Goal: Book appointment/travel/reservation

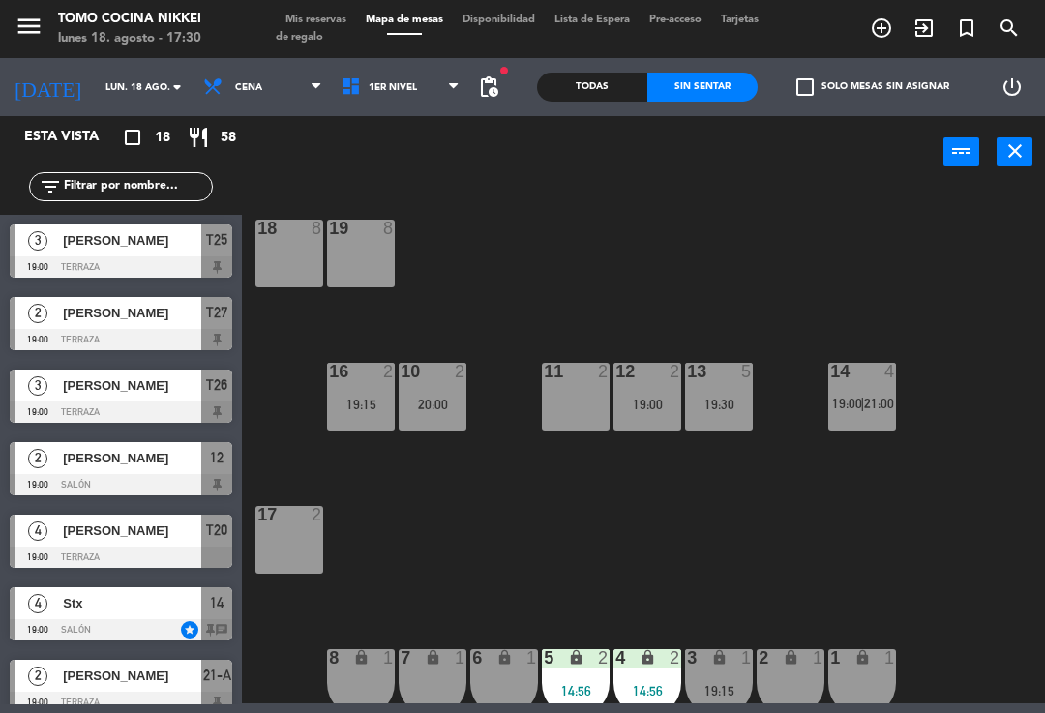
scroll to position [6, 9]
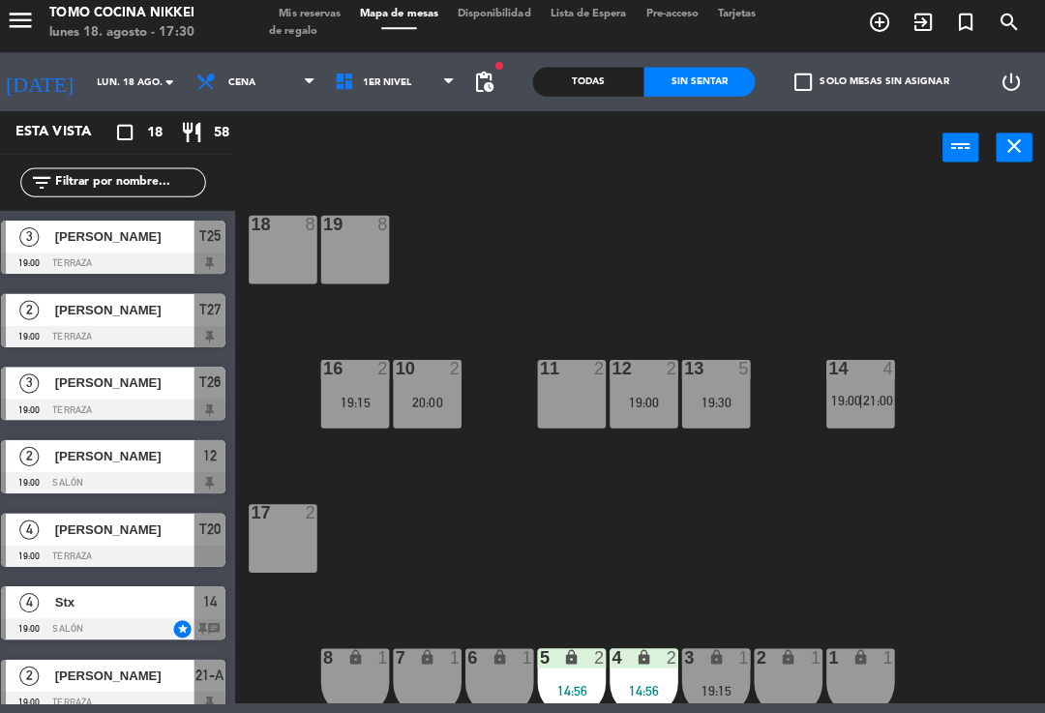
click at [636, 686] on div "14:56" at bounding box center [647, 691] width 68 height 14
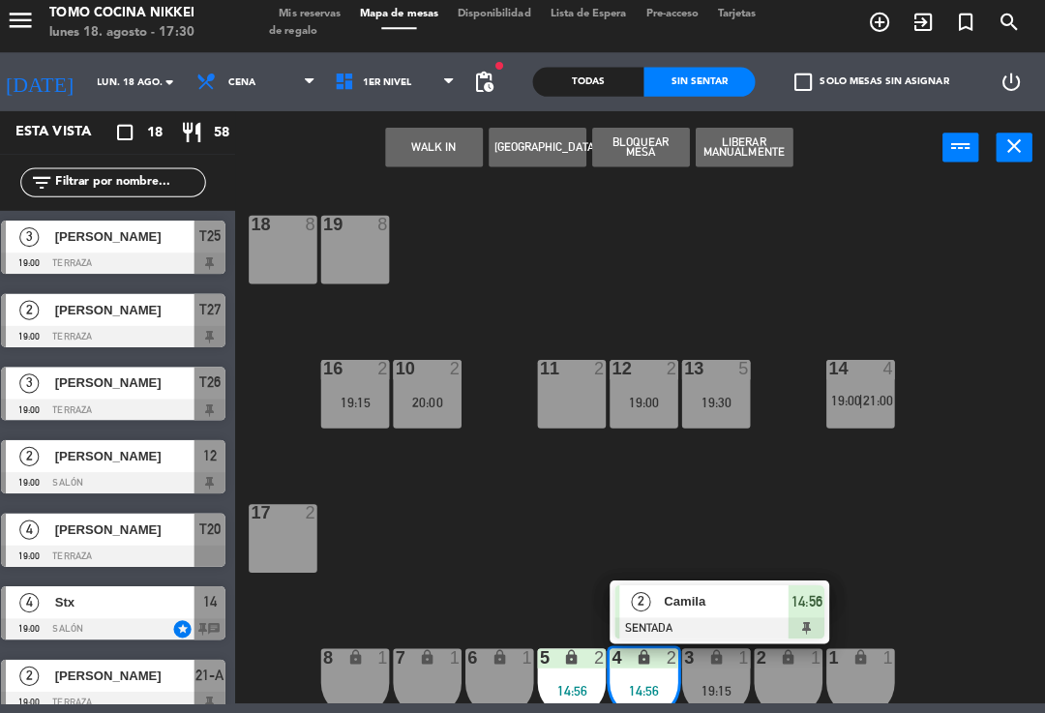
click at [752, 600] on span "Camila" at bounding box center [729, 602] width 124 height 20
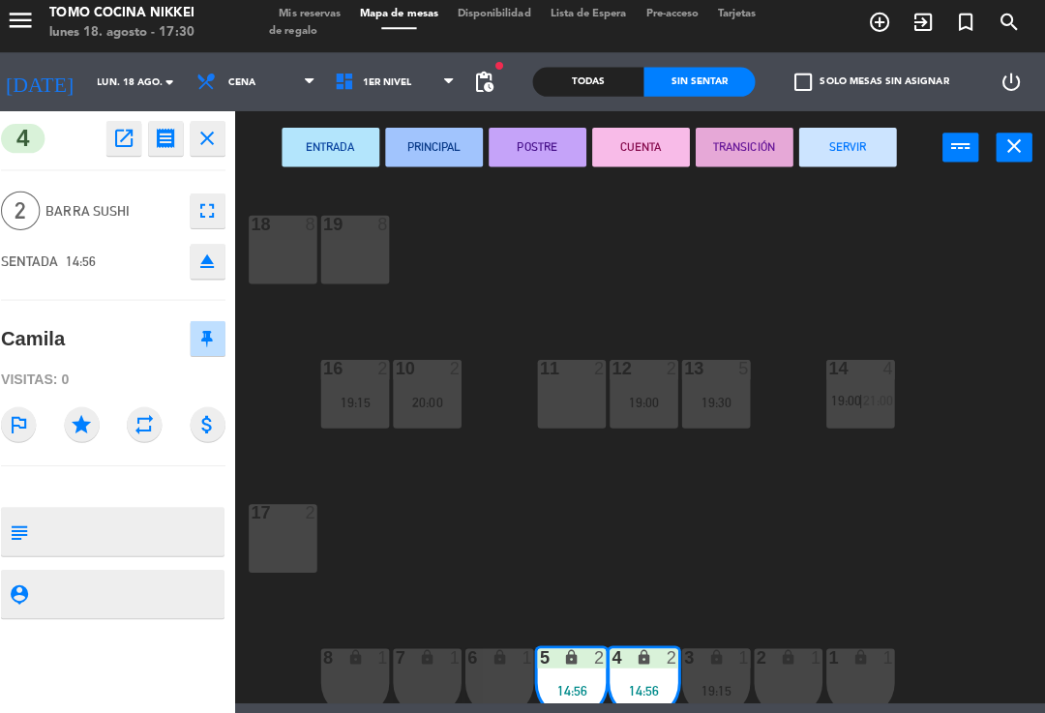
click at [832, 138] on button "SERVIR" at bounding box center [849, 152] width 97 height 39
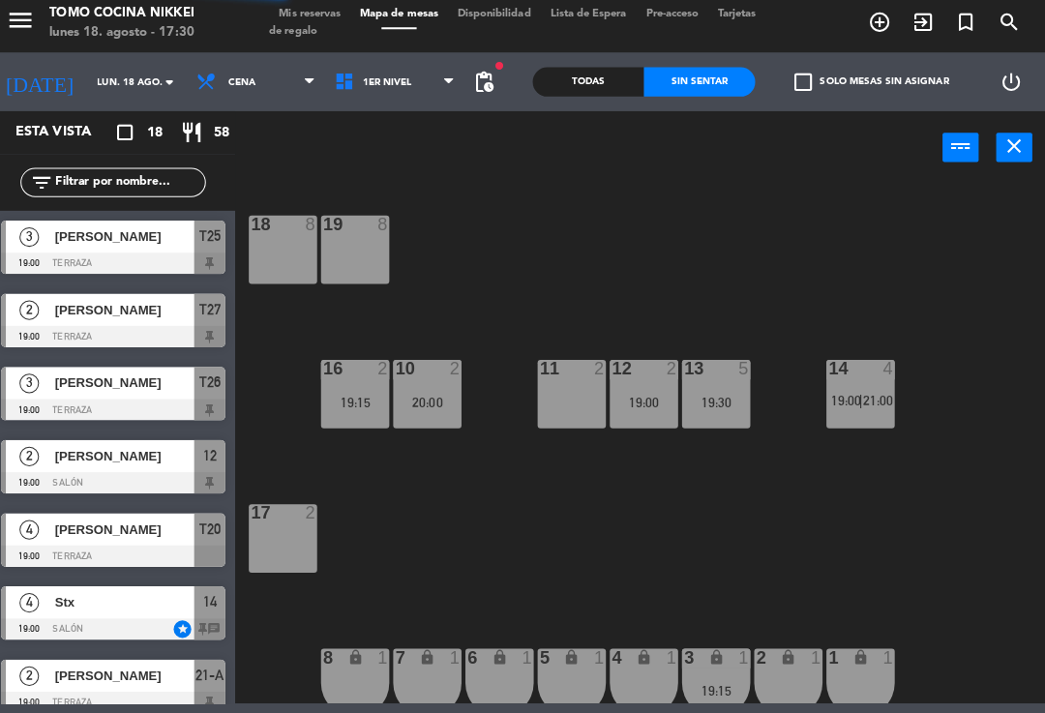
click at [874, 557] on div "18 8 19 8 16 2 19:15 10 2 20:00 11 2 12 2 19:00 13 5 19:30 14 4 19:00 | 21:00 1…" at bounding box center [648, 445] width 792 height 518
click at [866, 525] on div "18 8 19 8 16 2 19:15 10 2 20:00 11 2 12 2 19:00 13 5 19:30 14 4 19:00 | 21:00 1…" at bounding box center [648, 445] width 792 height 518
click at [667, 583] on div "18 8 19 8 16 2 19:15 10 2 20:00 11 2 12 2 19:00 13 5 19:30 14 4 19:00 | 21:00 1…" at bounding box center [648, 445] width 792 height 518
click at [695, 568] on div "18 8 19 8 16 2 19:15 10 2 20:00 11 2 12 2 19:00 13 5 19:30 14 4 19:00 | 21:00 1…" at bounding box center [648, 445] width 792 height 518
click at [845, 263] on div "18 8 19 8 16 2 19:15 10 2 20:00 11 2 12 2 19:00 13 5 19:30 14 4 19:00 | 21:00 1…" at bounding box center [648, 445] width 792 height 518
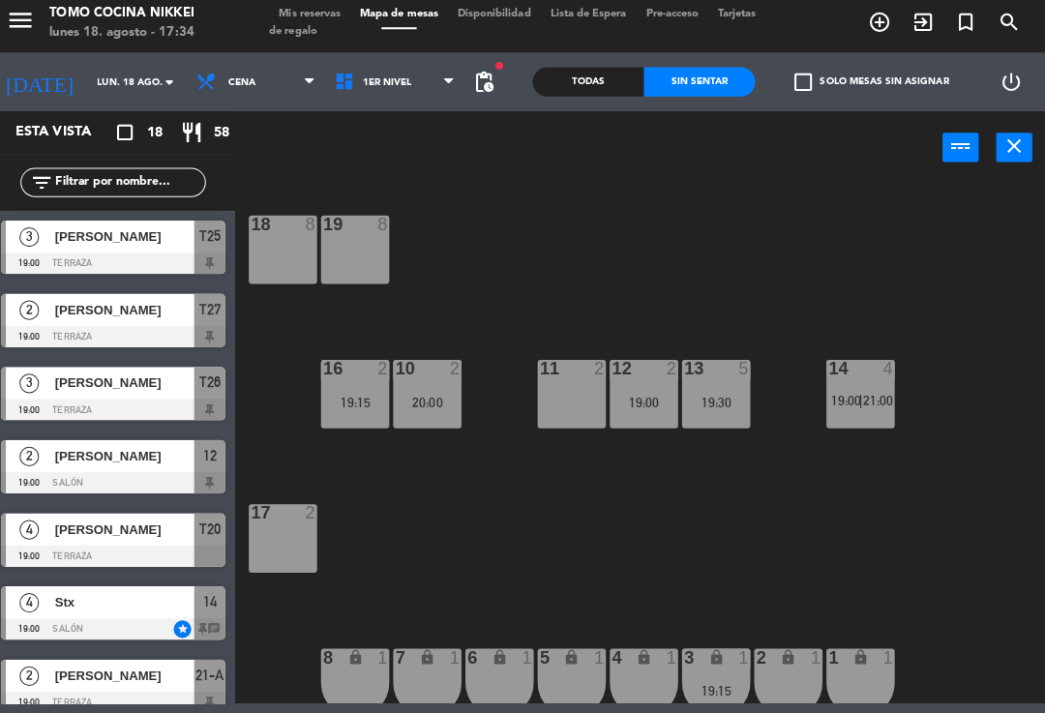
click at [880, 30] on icon "add_circle_outline" at bounding box center [881, 27] width 23 height 23
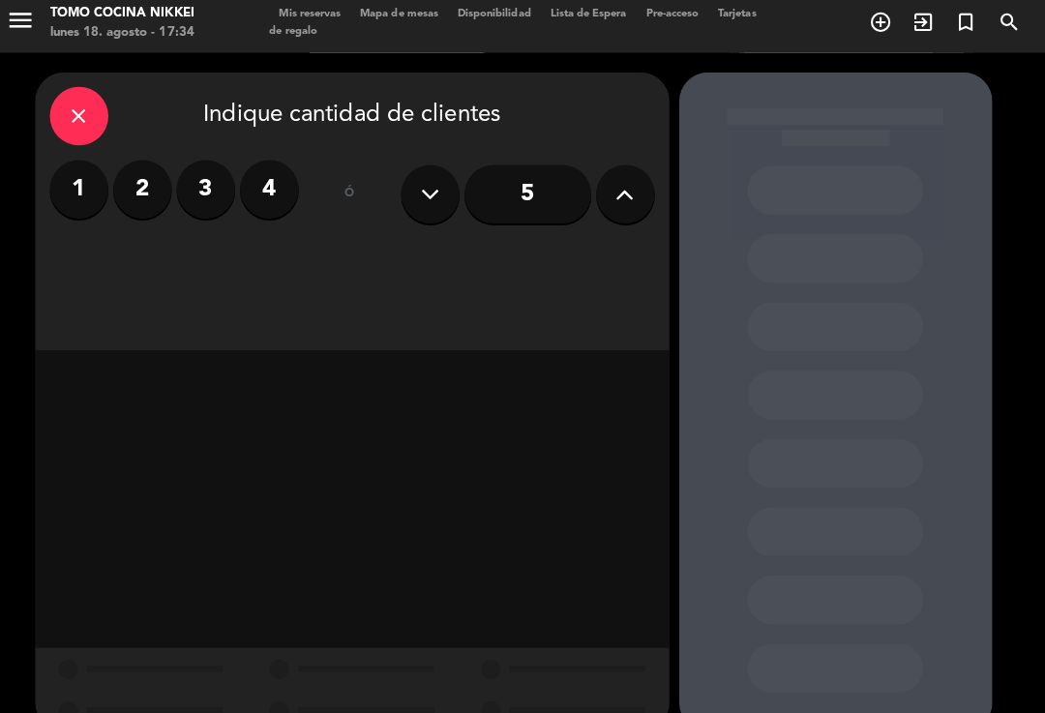
click at [270, 181] on label "4" at bounding box center [276, 193] width 58 height 58
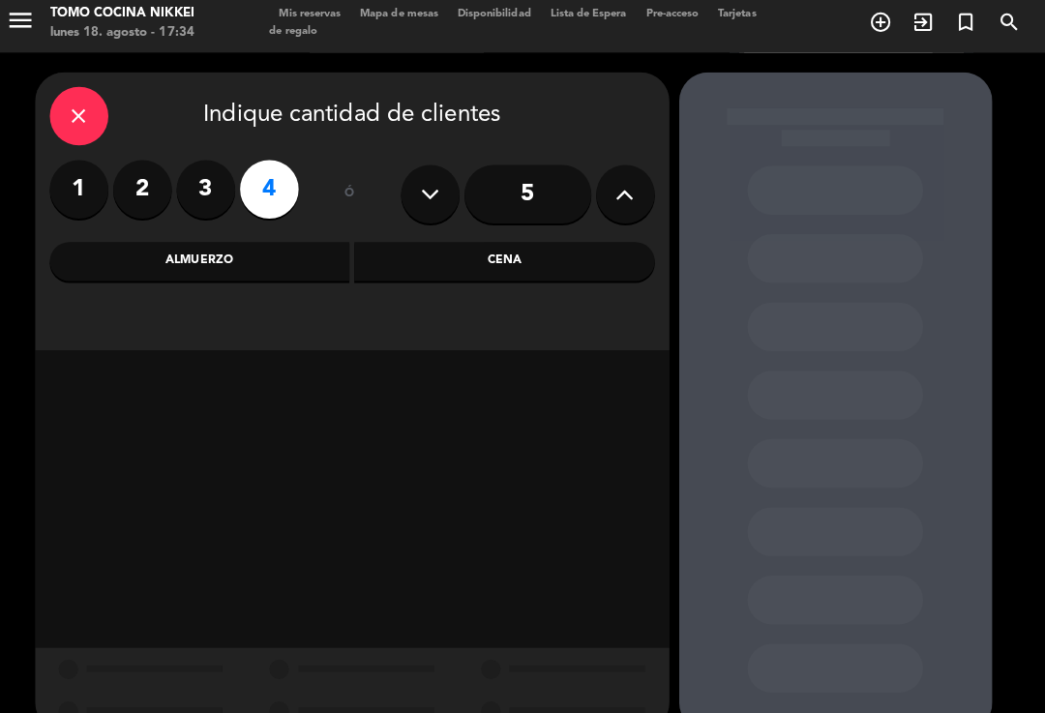
click at [528, 275] on div "Cena" at bounding box center [509, 265] width 298 height 39
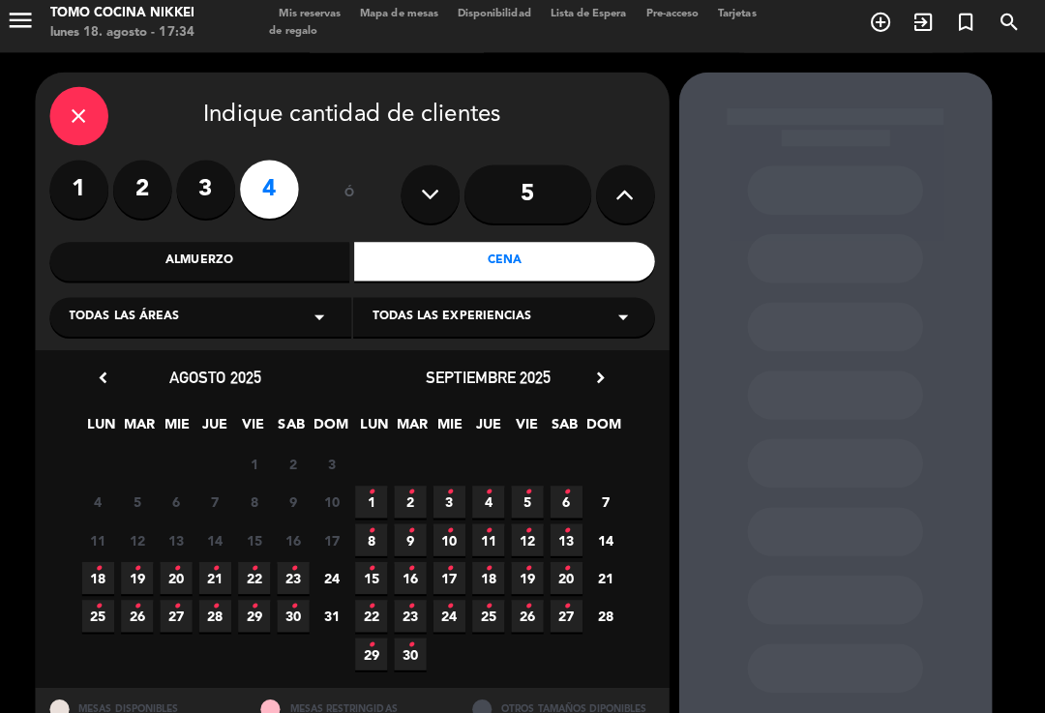
click at [185, 563] on span "20 •" at bounding box center [183, 579] width 32 height 32
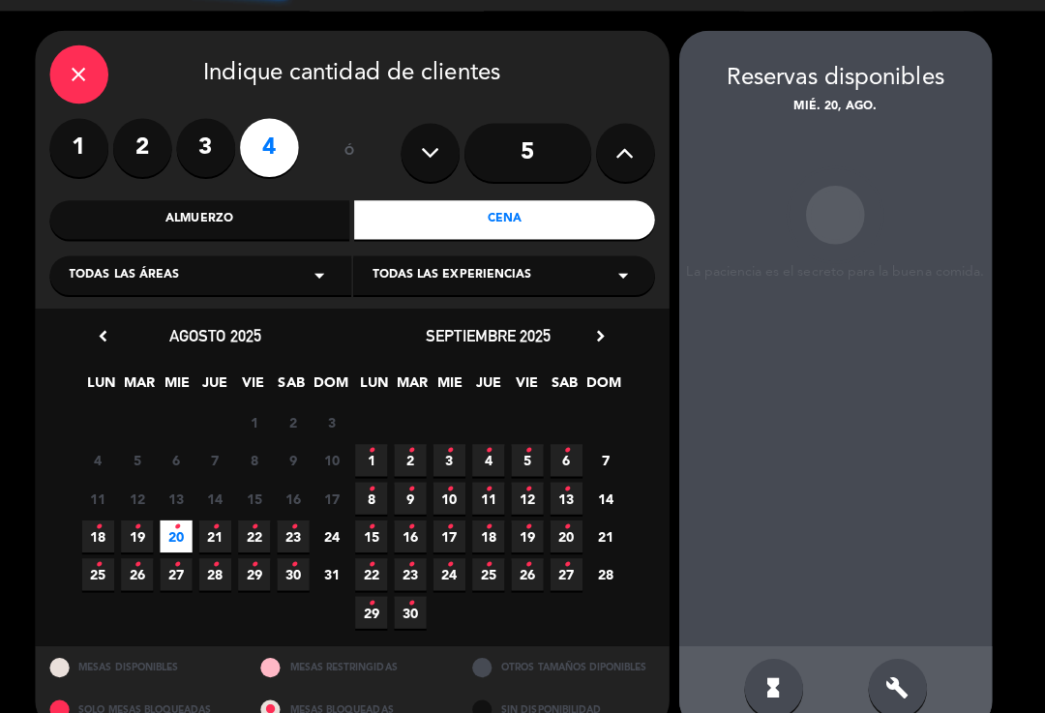
scroll to position [45, 0]
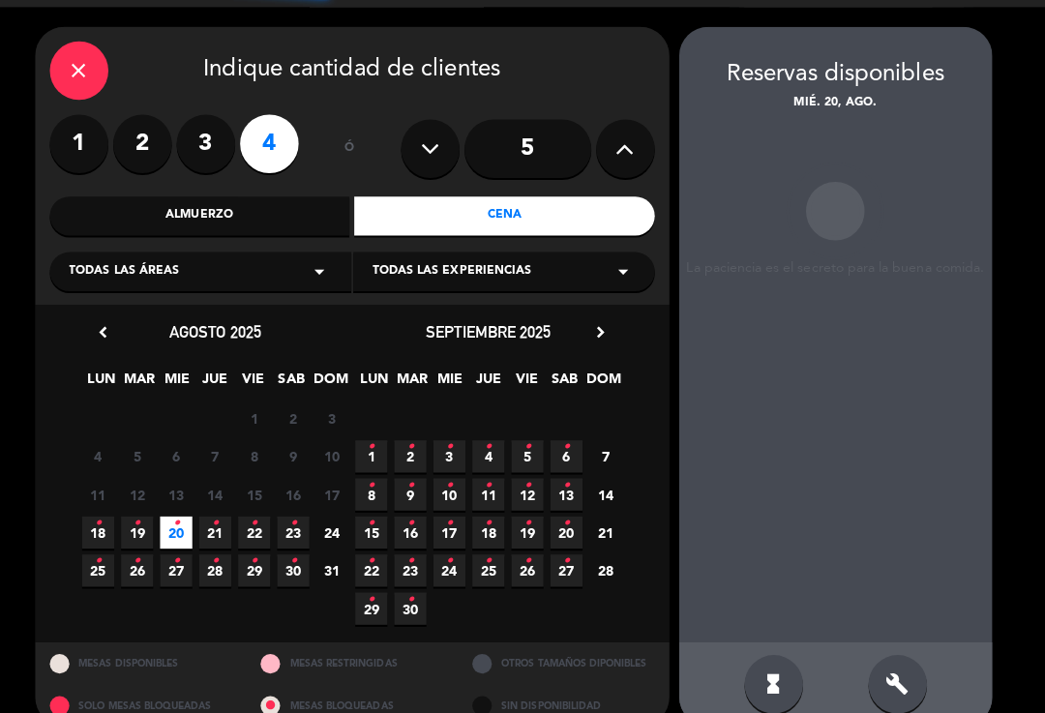
click at [893, 672] on icon "build" at bounding box center [898, 683] width 23 height 23
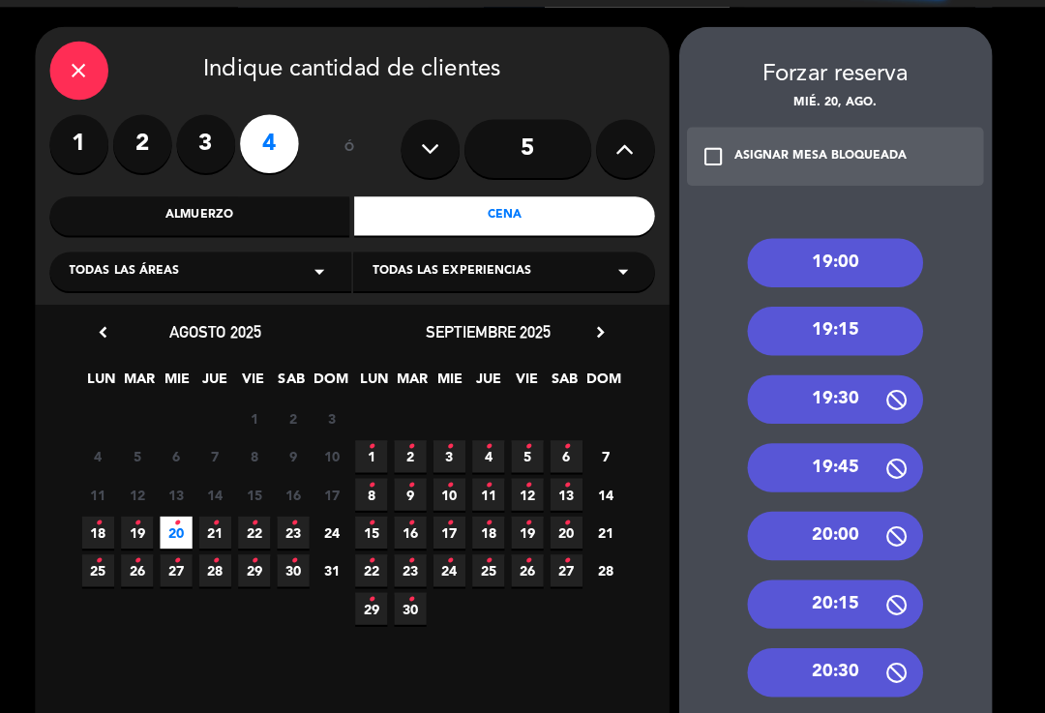
click at [876, 310] on div "19:15" at bounding box center [837, 334] width 174 height 48
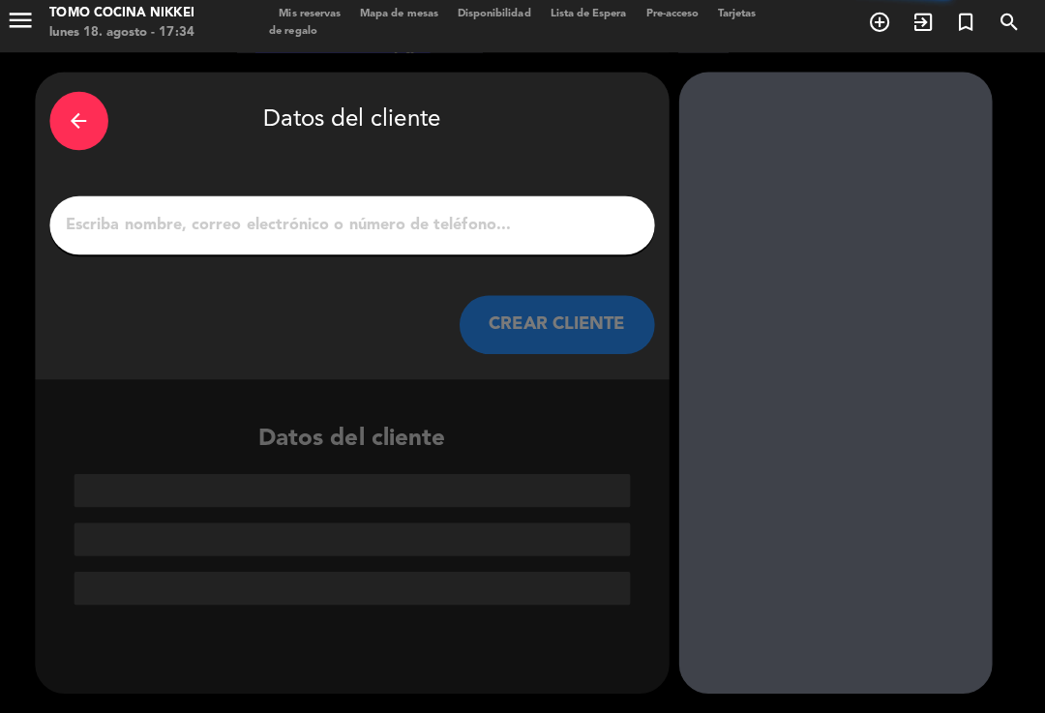
scroll to position [0, 0]
click at [188, 216] on input "1" at bounding box center [358, 229] width 571 height 27
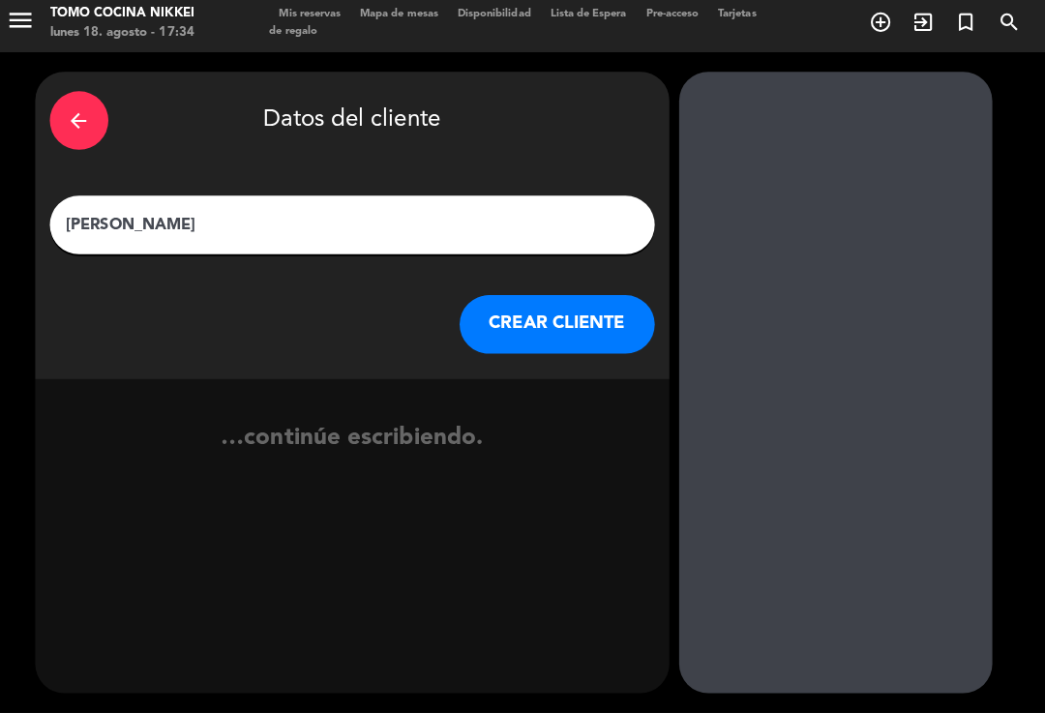
type input "[PERSON_NAME]"
click at [579, 299] on button "CREAR CLIENTE" at bounding box center [560, 328] width 193 height 58
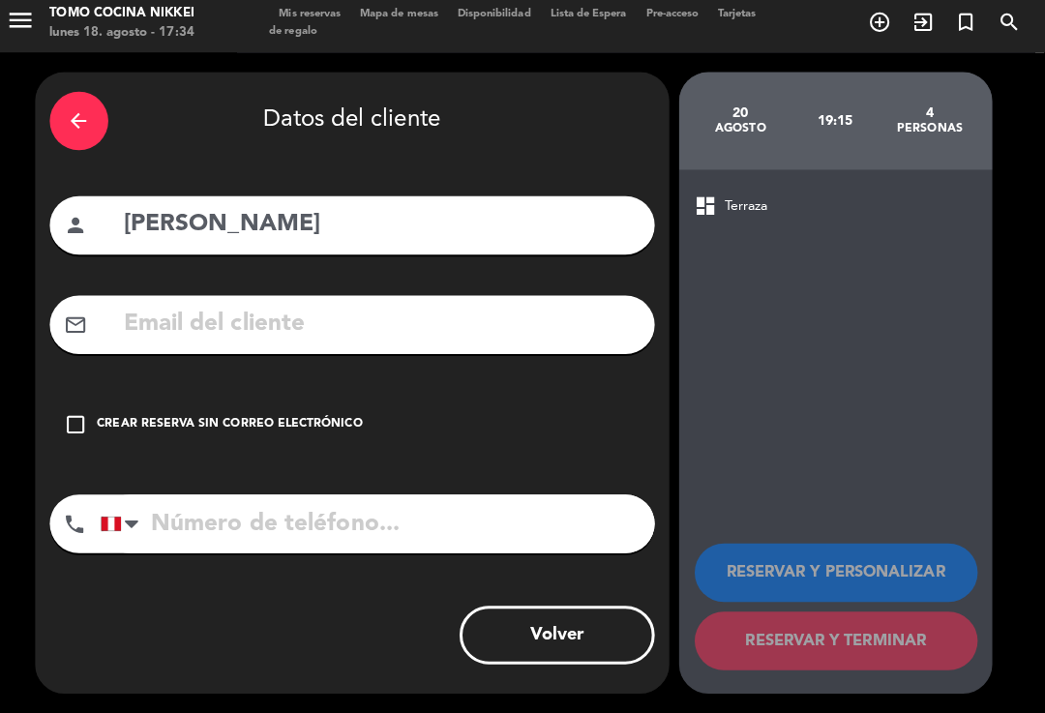
click at [89, 398] on div "check_box_outline_blank Crear reserva sin correo electrónico" at bounding box center [358, 427] width 600 height 58
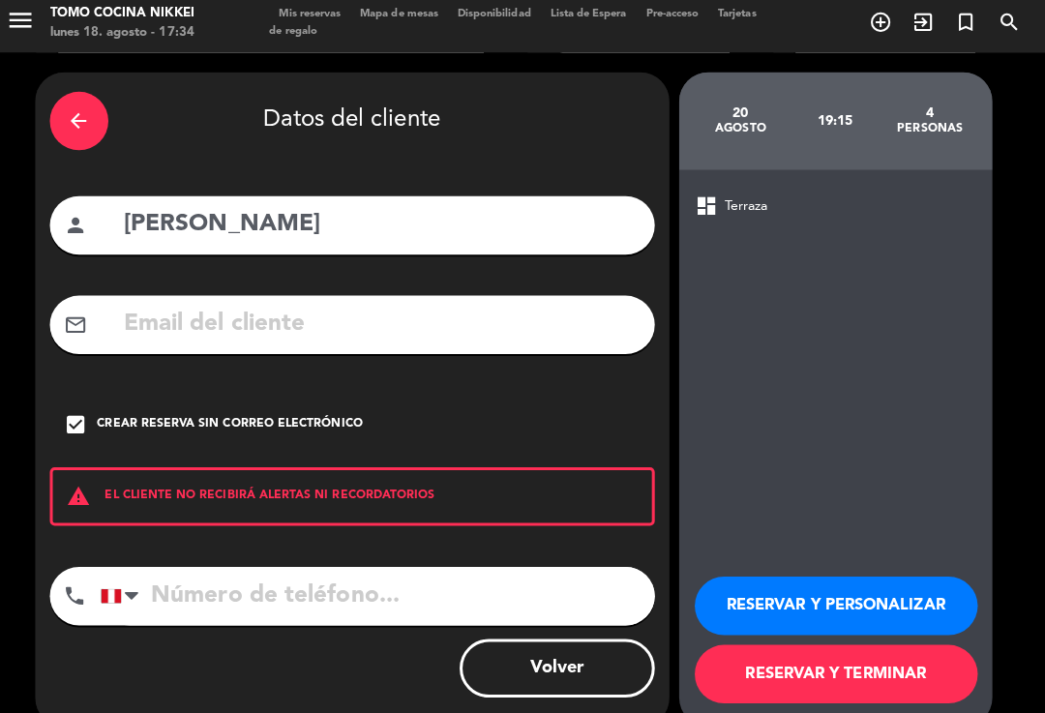
click at [180, 519] on div "arrow_back Datos del cliente person [PERSON_NAME] mail_outline check_box Crear …" at bounding box center [358, 401] width 629 height 649
click at [189, 568] on input "tel" at bounding box center [382, 597] width 549 height 58
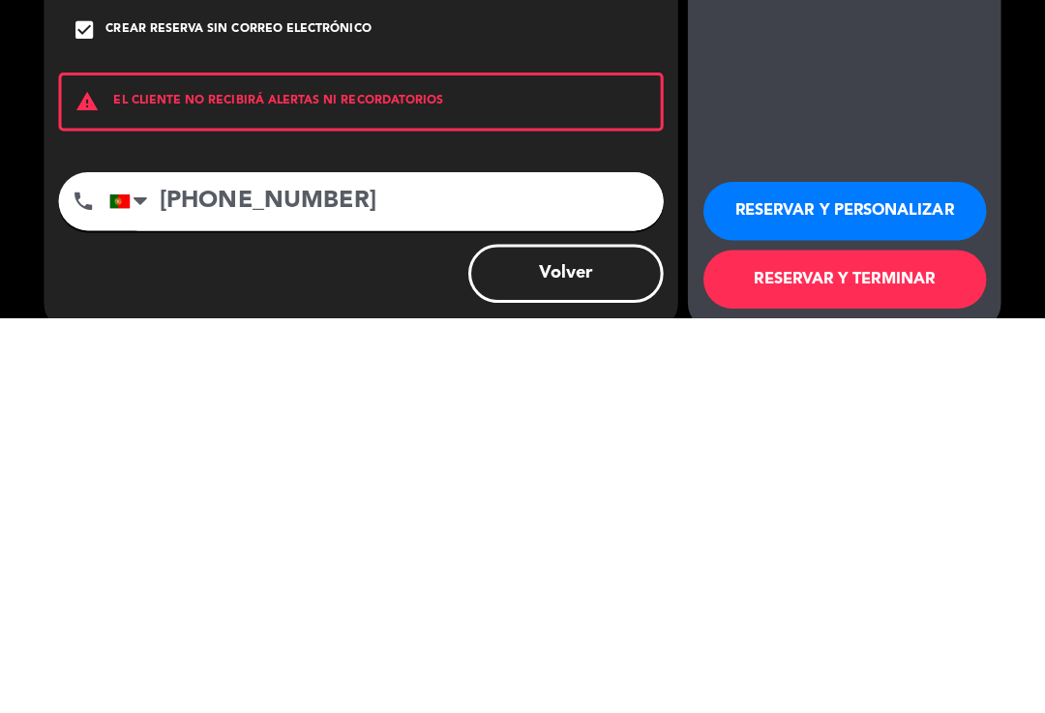
type input "[PHONE_NUMBER]"
click at [1035, 187] on div "arrow_back Datos del cliente person [PERSON_NAME] mail_outline check_box Crear …" at bounding box center [522, 402] width 1045 height 688
click at [1032, 144] on div "arrow_back Datos del cliente person [PERSON_NAME] mail_outline check_box Crear …" at bounding box center [522, 402] width 1045 height 688
click at [1024, 189] on div "arrow_back Datos del cliente person [PERSON_NAME] mail_outline check_box Crear …" at bounding box center [522, 402] width 1045 height 688
click at [938, 578] on button "RESERVAR Y PERSONALIZAR" at bounding box center [837, 607] width 281 height 58
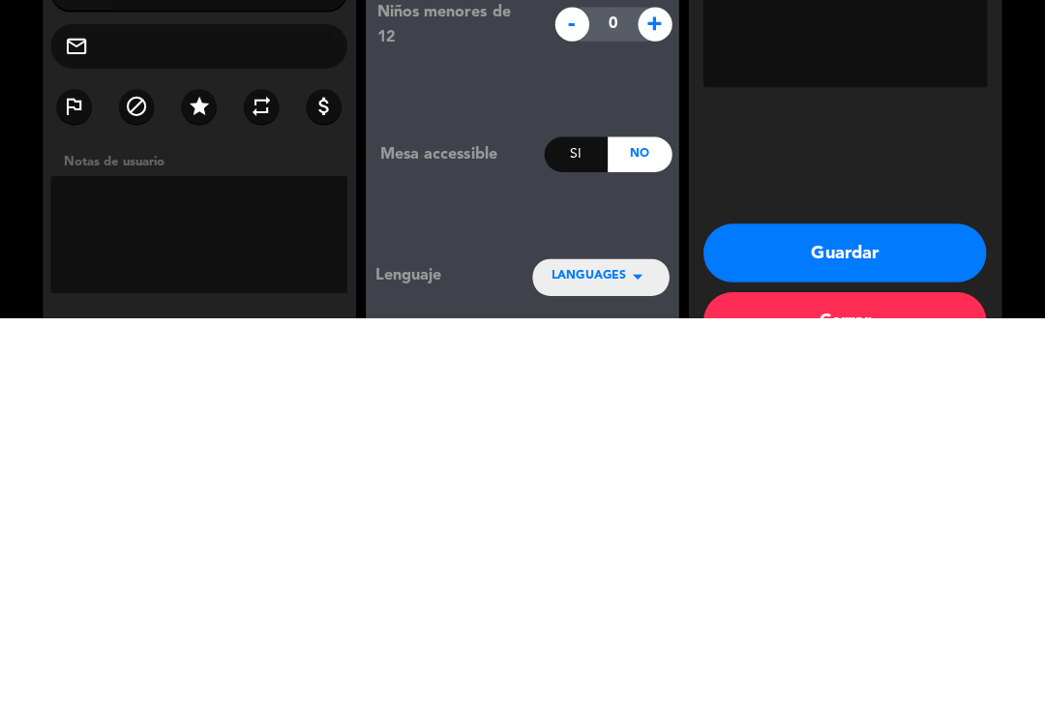
type input "[PHONE_NUMBER]"
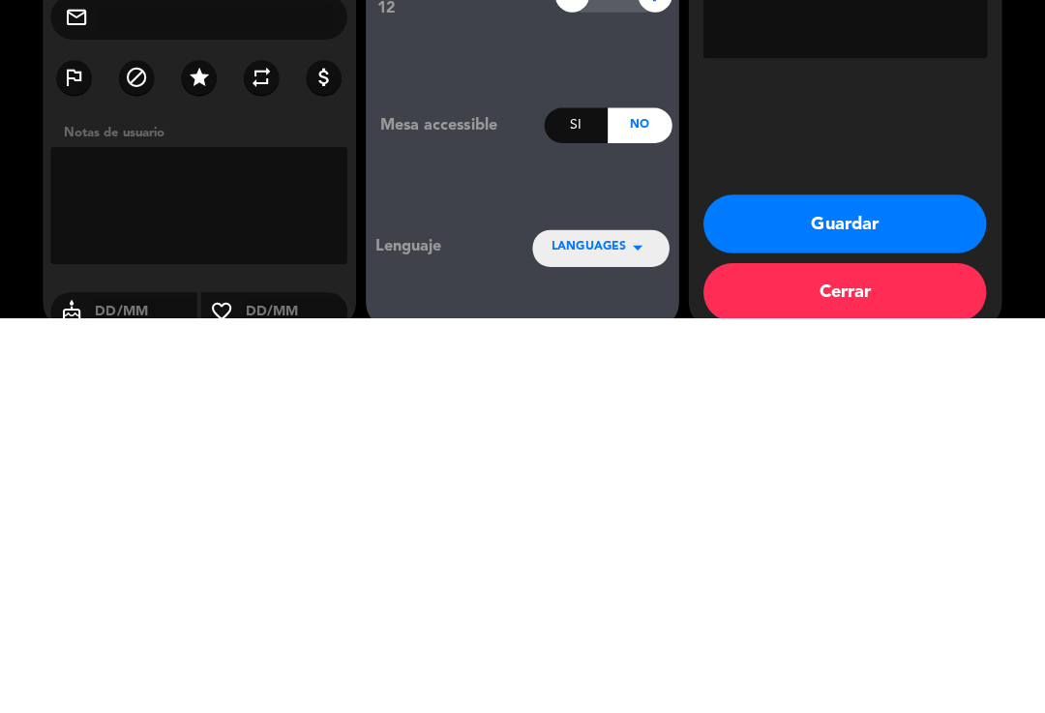
scroll to position [28, 0]
click at [955, 340] on textarea at bounding box center [838, 398] width 282 height 116
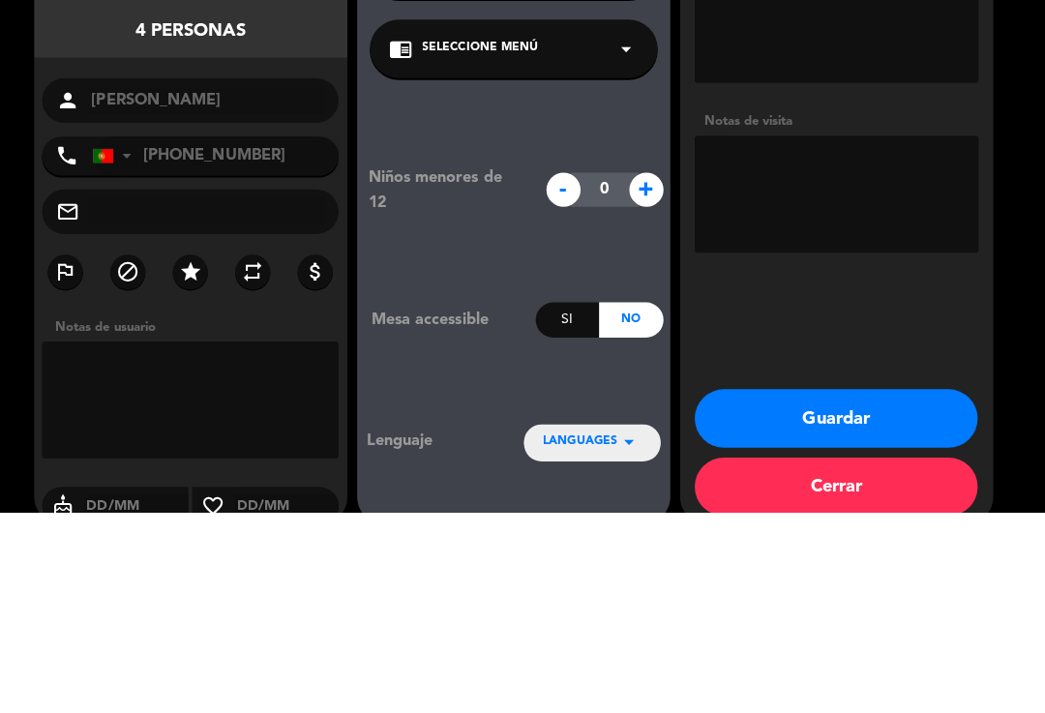
click at [883, 340] on textarea at bounding box center [838, 398] width 282 height 116
click at [939, 340] on textarea at bounding box center [838, 398] width 282 height 116
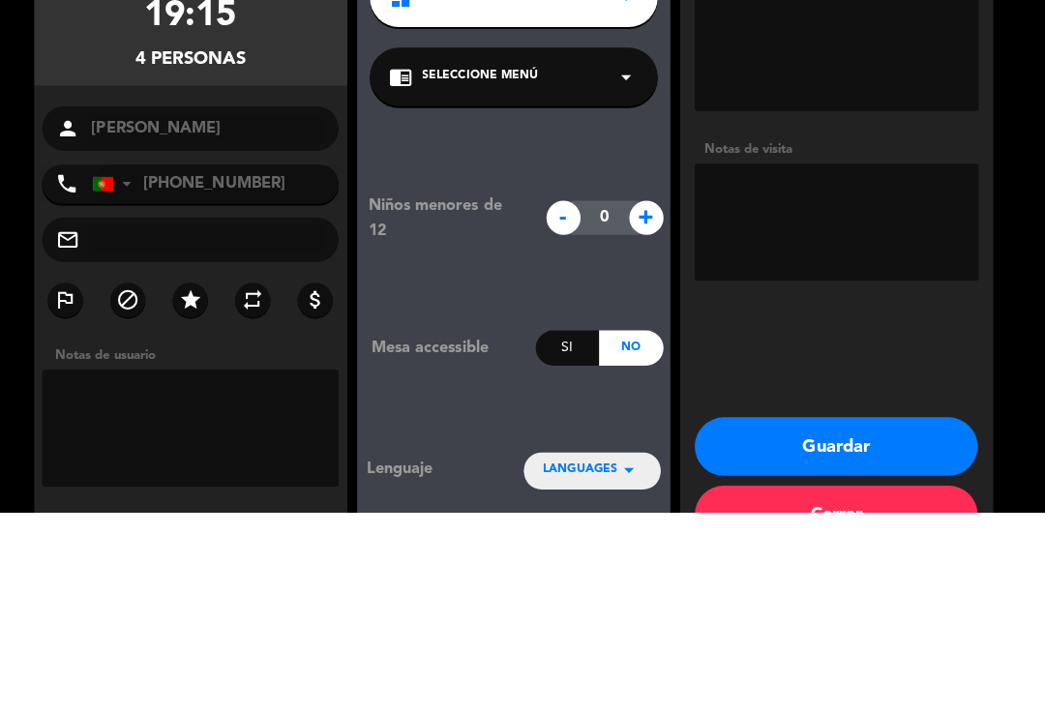
scroll to position [0, 0]
click at [926, 199] on textarea at bounding box center [838, 257] width 282 height 116
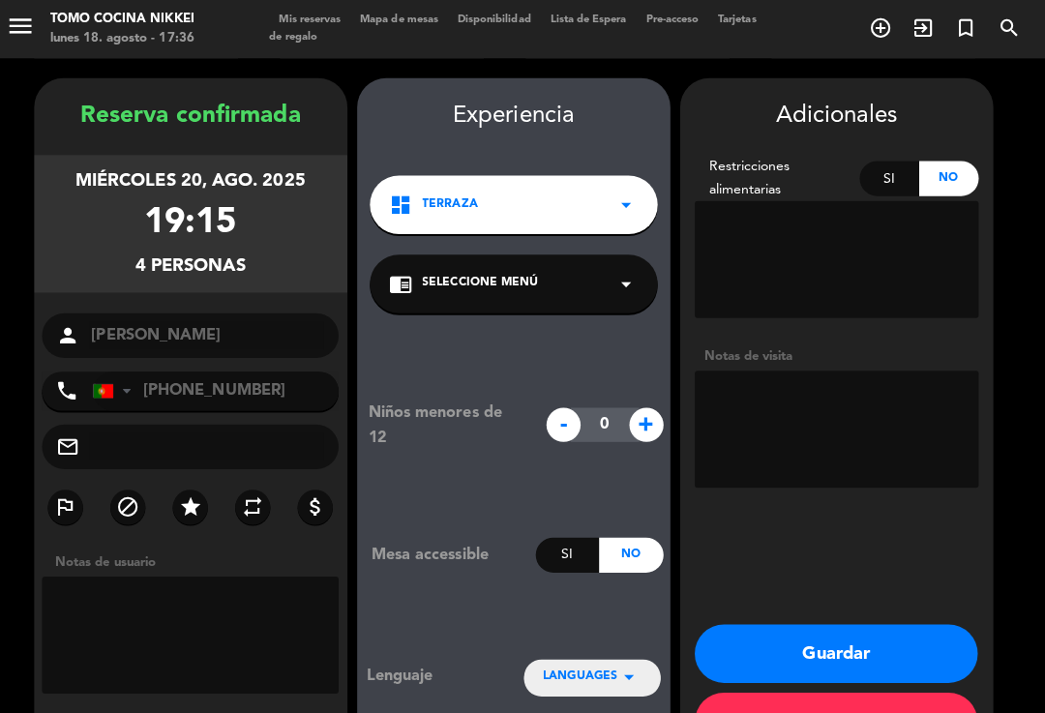
click at [898, 120] on div "Adicionales Restricciones alimentarias Si No Notas de visita" at bounding box center [838, 294] width 311 height 395
click at [899, 160] on div "Si" at bounding box center [890, 177] width 59 height 35
click at [874, 207] on textarea at bounding box center [838, 257] width 282 height 116
type textarea "Pimientos"
click at [993, 283] on booking-confirmed "Reserva confirmada miércoles 20, ago. 2025 19:15 4 personas person [PERSON_NAME…" at bounding box center [522, 415] width 1006 height 677
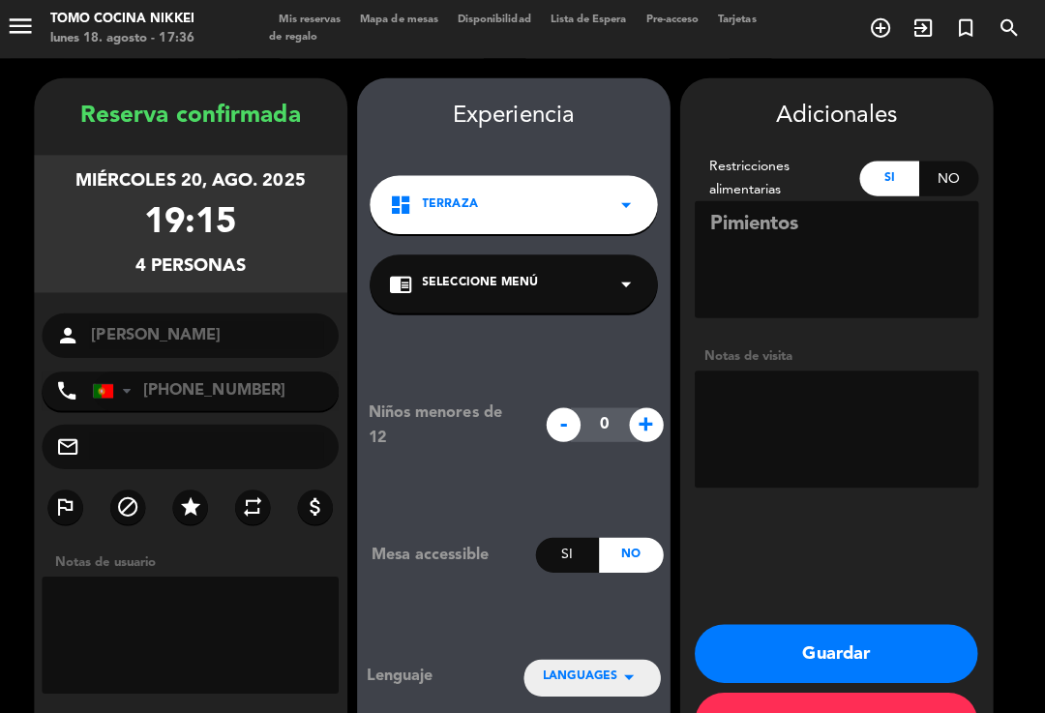
click at [910, 619] on button "Guardar" at bounding box center [837, 648] width 281 height 58
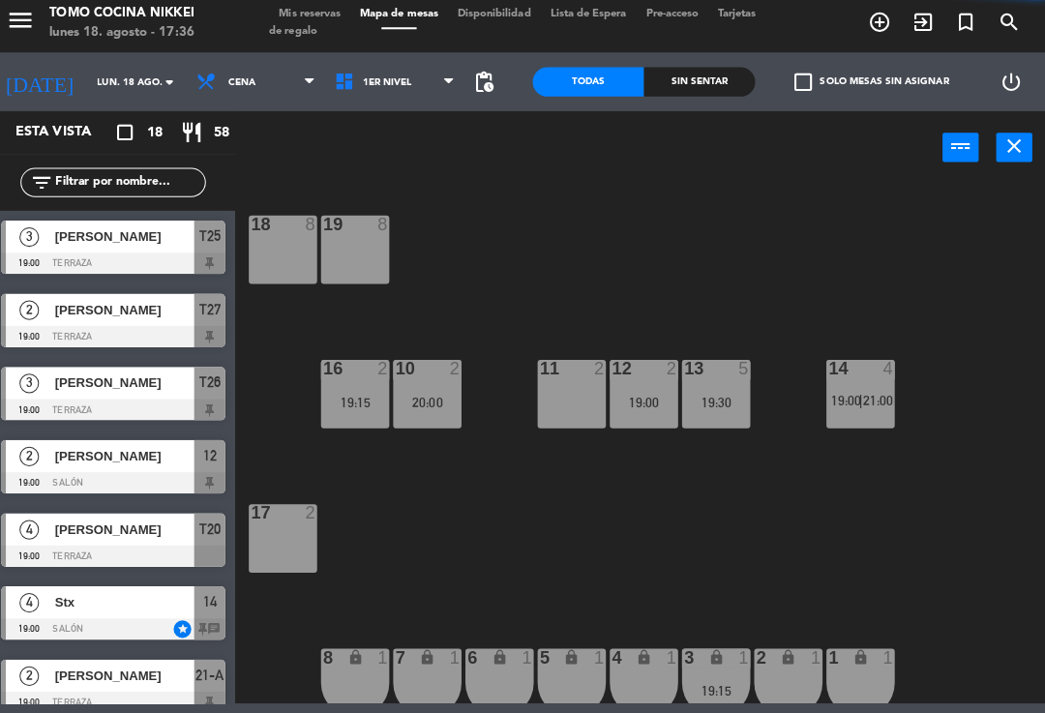
click at [785, 571] on div "18 8 19 8 16 2 19:15 10 2 20:00 11 2 12 2 19:00 13 5 19:30 14 4 19:00 | 21:00 1…" at bounding box center [648, 445] width 792 height 518
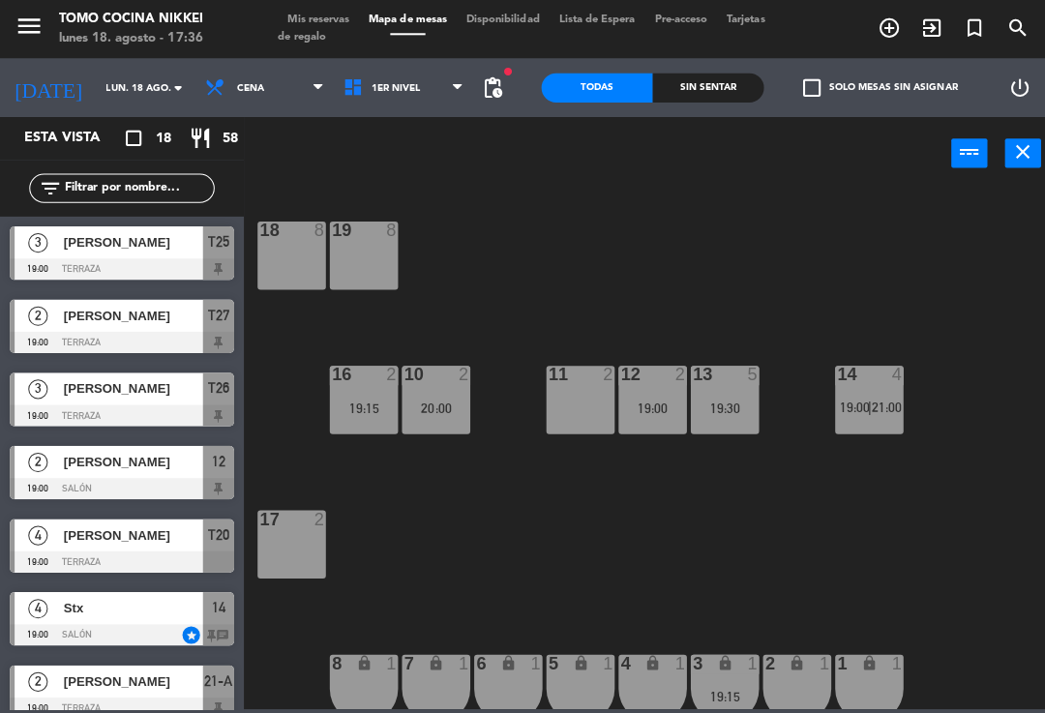
scroll to position [-4, 0]
click at [890, 222] on div "18 8 19 8 16 2 19:15 10 2 20:00 11 2 12 2 19:00 13 5 19:30 14 4 19:00 | 21:00 1…" at bounding box center [648, 445] width 792 height 518
click at [297, 15] on span "Mis reservas" at bounding box center [316, 20] width 80 height 11
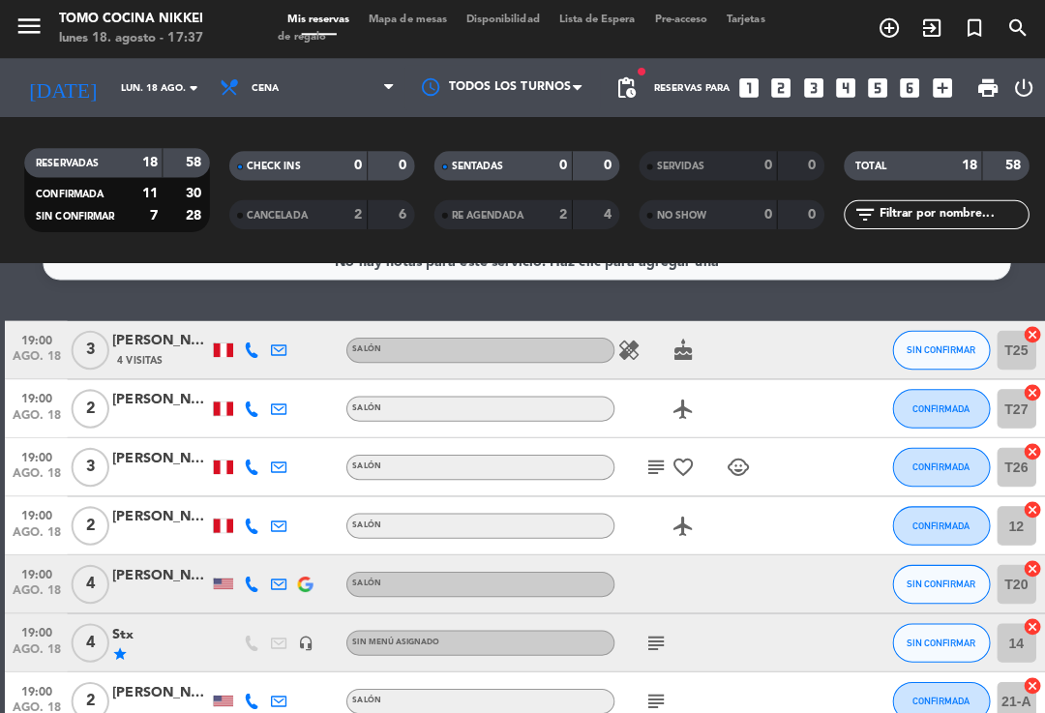
scroll to position [31, 0]
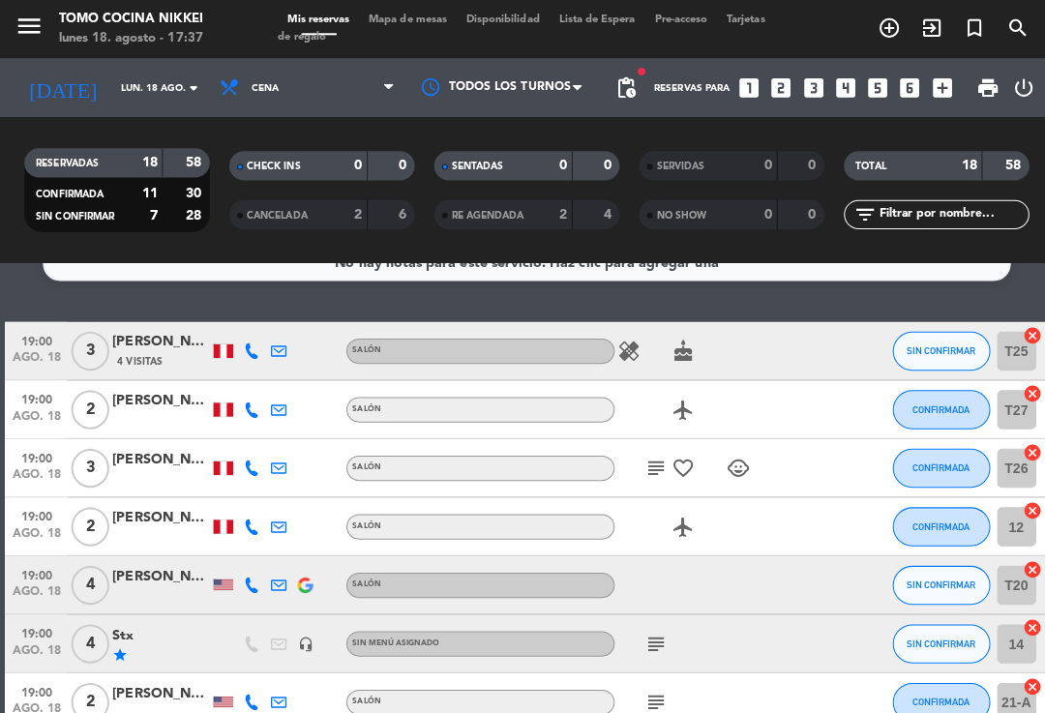
click at [247, 515] on icon at bounding box center [248, 522] width 15 height 15
click at [250, 573] on icon at bounding box center [248, 580] width 15 height 15
click at [155, 561] on div "[PERSON_NAME]" at bounding box center [159, 572] width 97 height 22
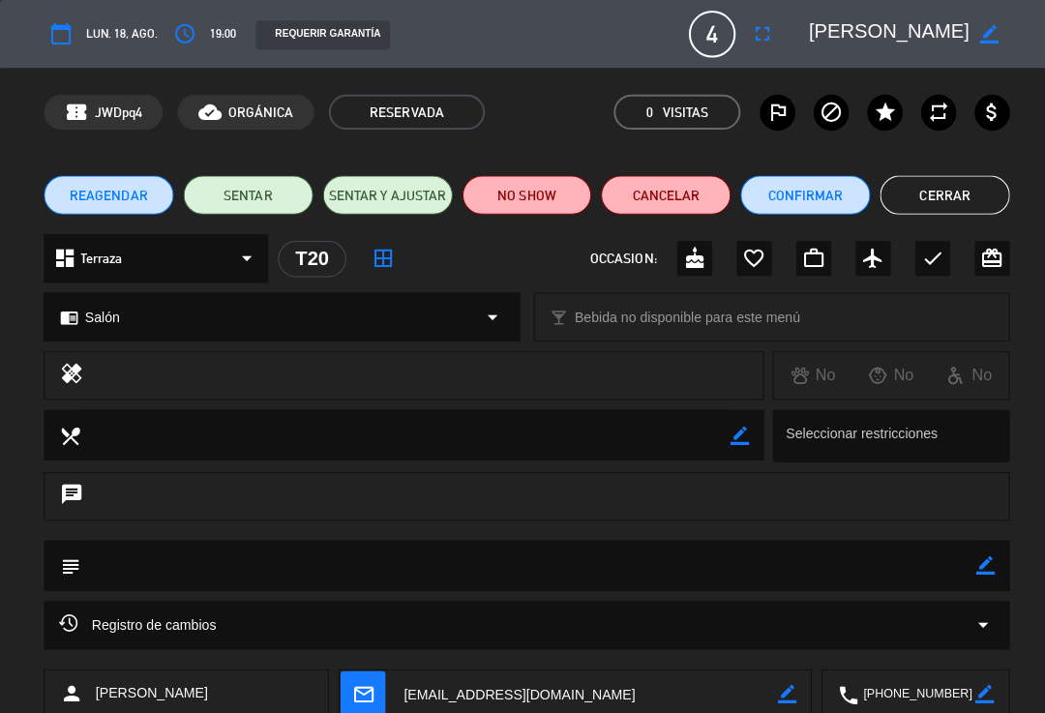
click at [749, 48] on button "fullscreen" at bounding box center [756, 33] width 35 height 35
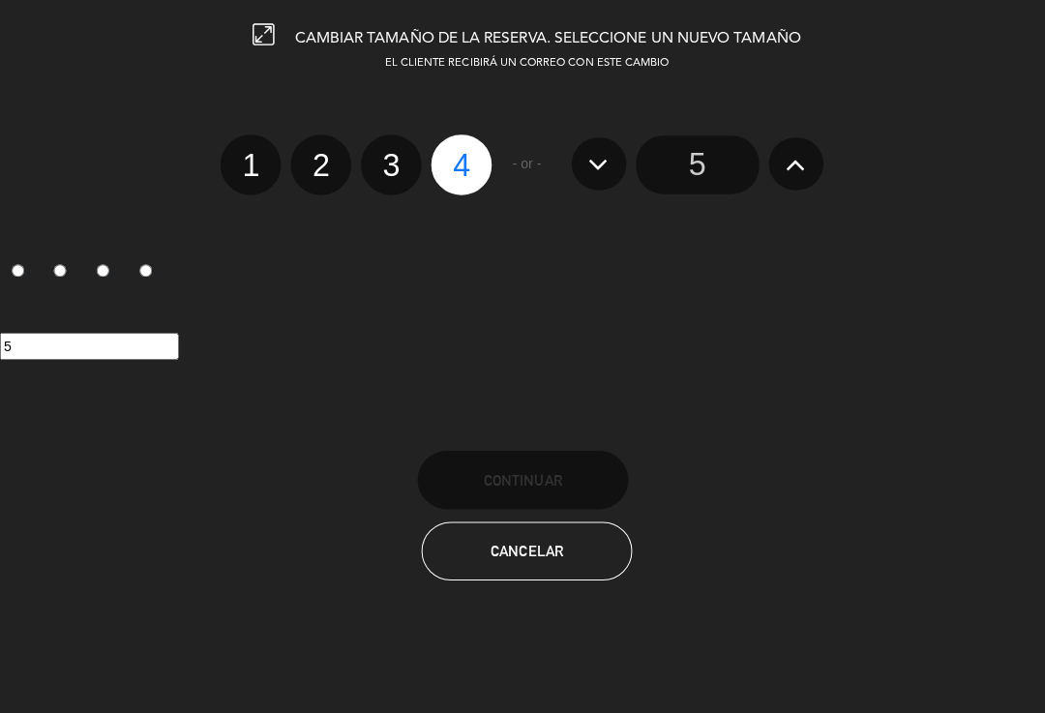
click at [327, 148] on label "2" at bounding box center [318, 163] width 60 height 60
click at [322, 148] on input "2" at bounding box center [316, 146] width 13 height 13
radio input "true"
radio input "false"
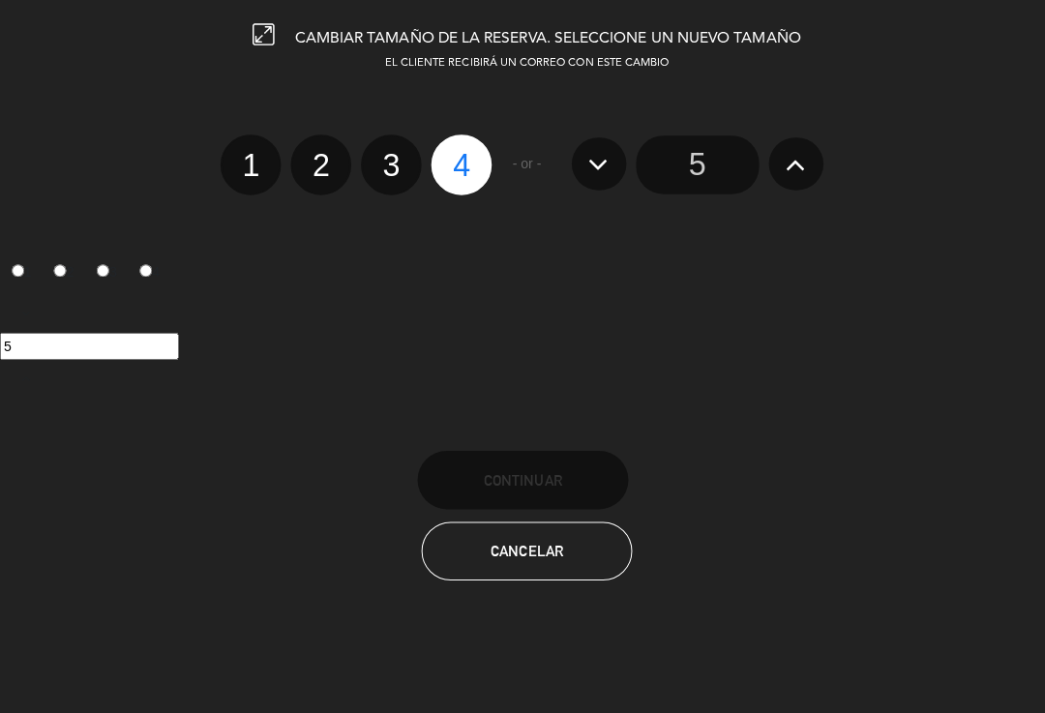
radio input "false"
radio input "true"
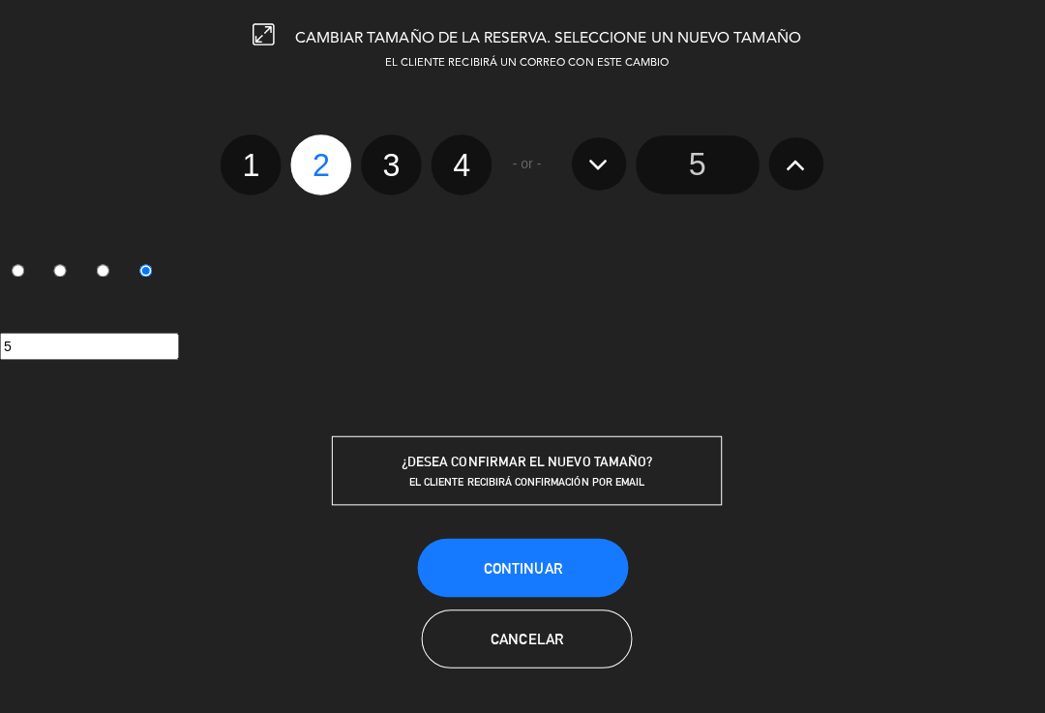
click at [557, 563] on button "Continuar" at bounding box center [518, 563] width 209 height 58
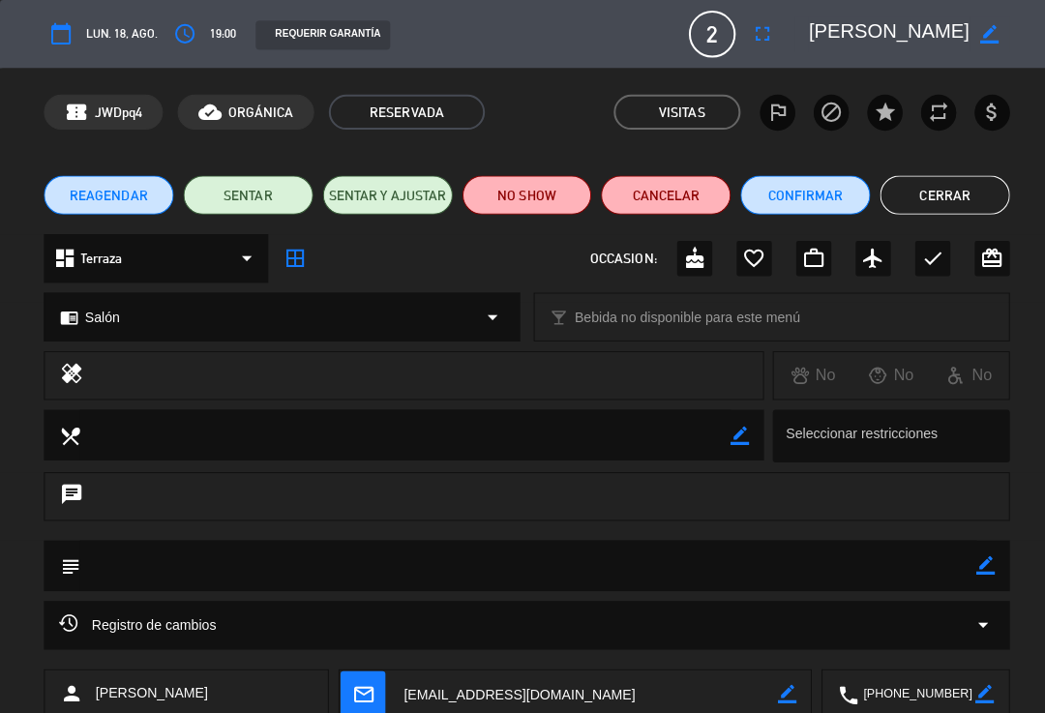
click at [957, 209] on button "Cerrar" at bounding box center [937, 193] width 129 height 39
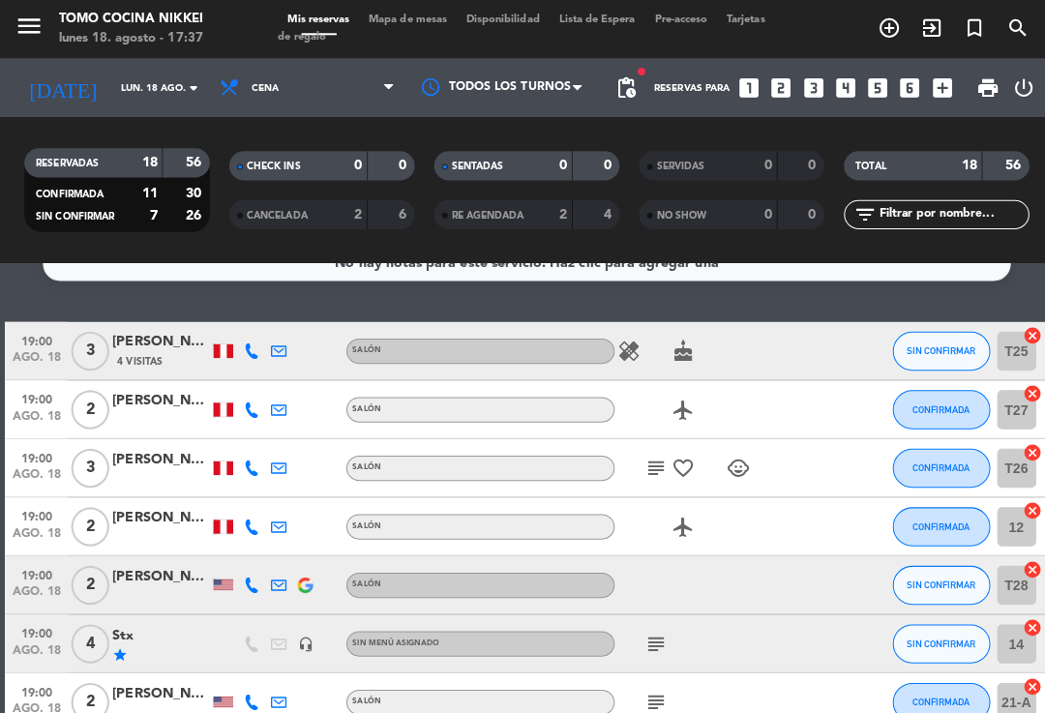
click at [933, 561] on button "SIN CONFIRMAR" at bounding box center [933, 580] width 97 height 39
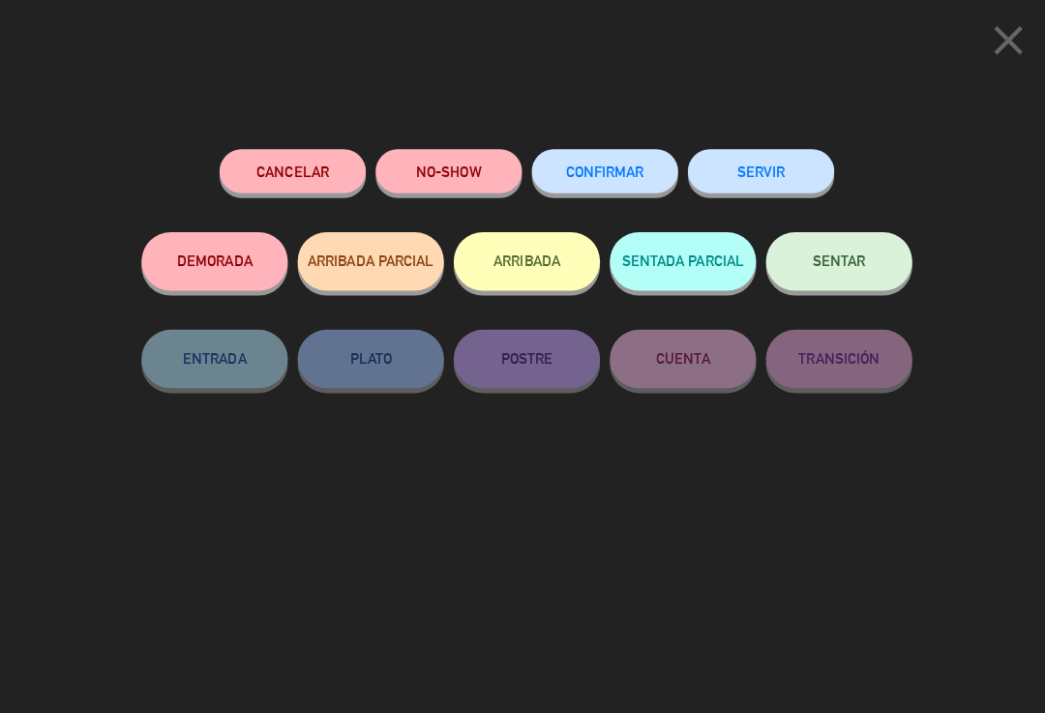
click at [647, 163] on button "CONFIRMAR" at bounding box center [599, 170] width 145 height 44
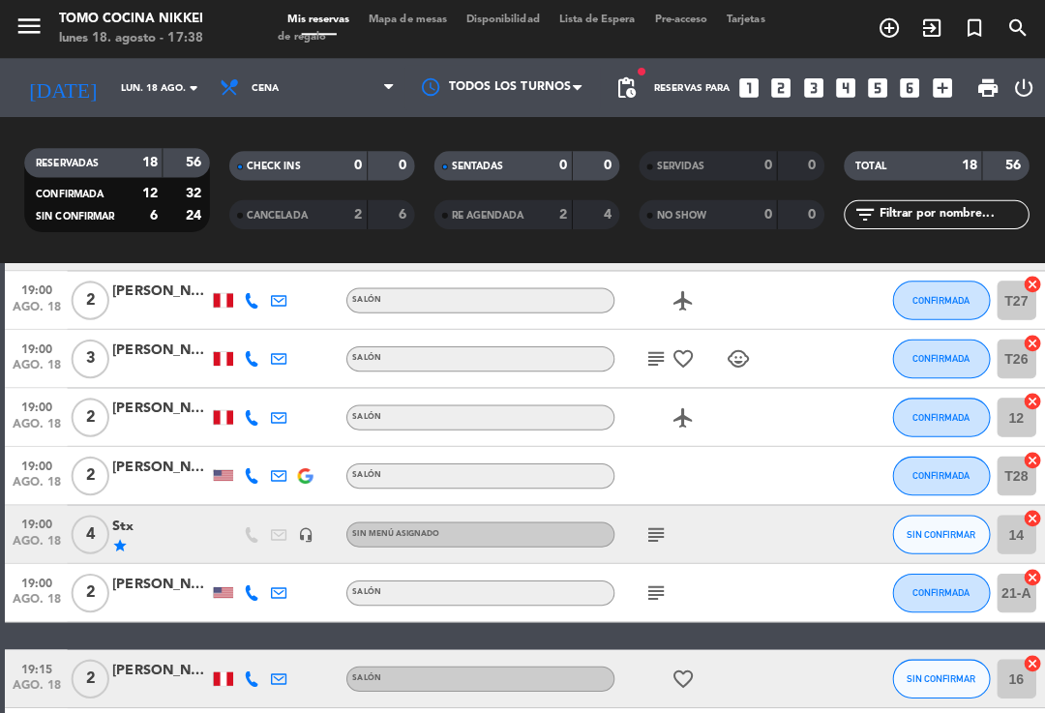
scroll to position [138, 0]
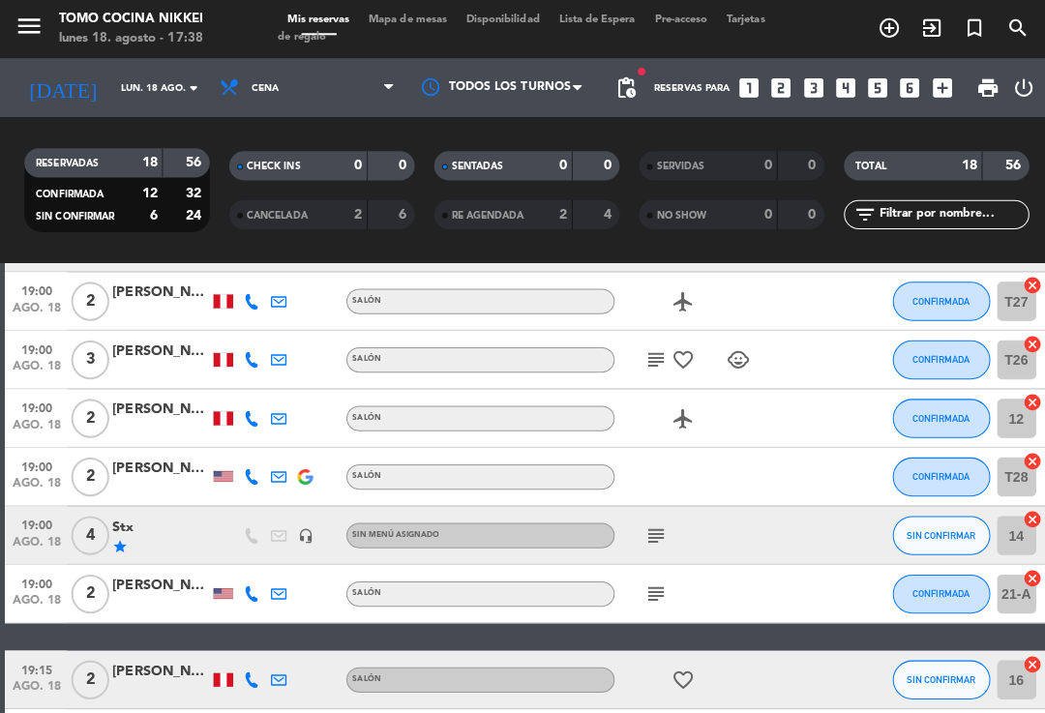
click at [933, 512] on button "SIN CONFIRMAR" at bounding box center [933, 531] width 97 height 39
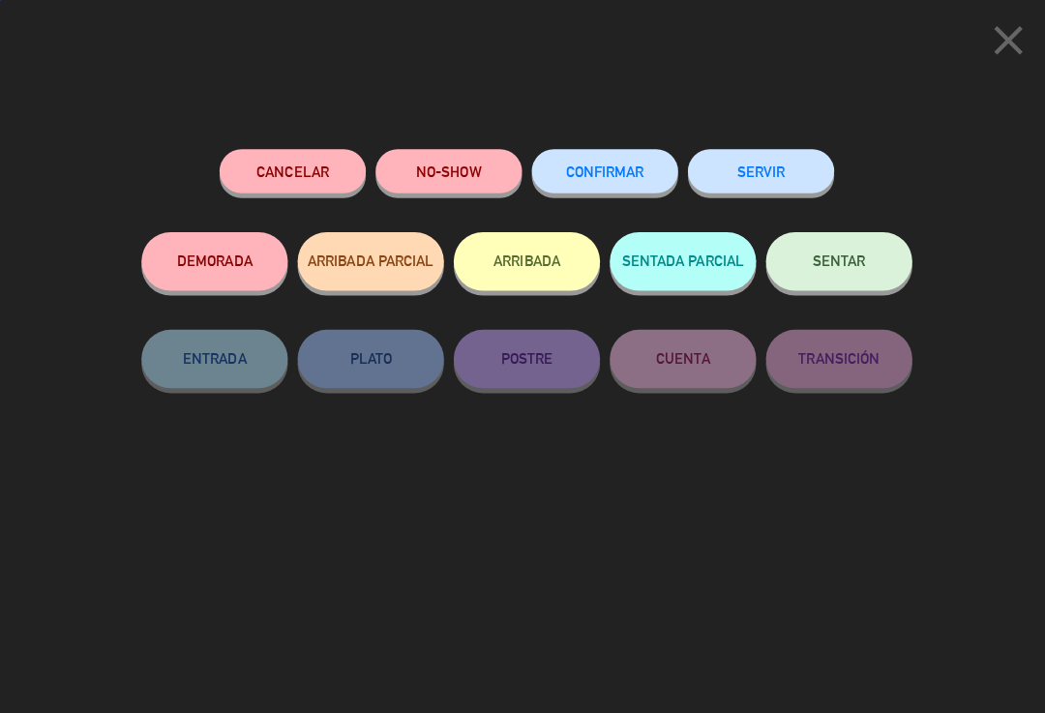
click at [649, 167] on button "CONFIRMAR" at bounding box center [599, 170] width 145 height 44
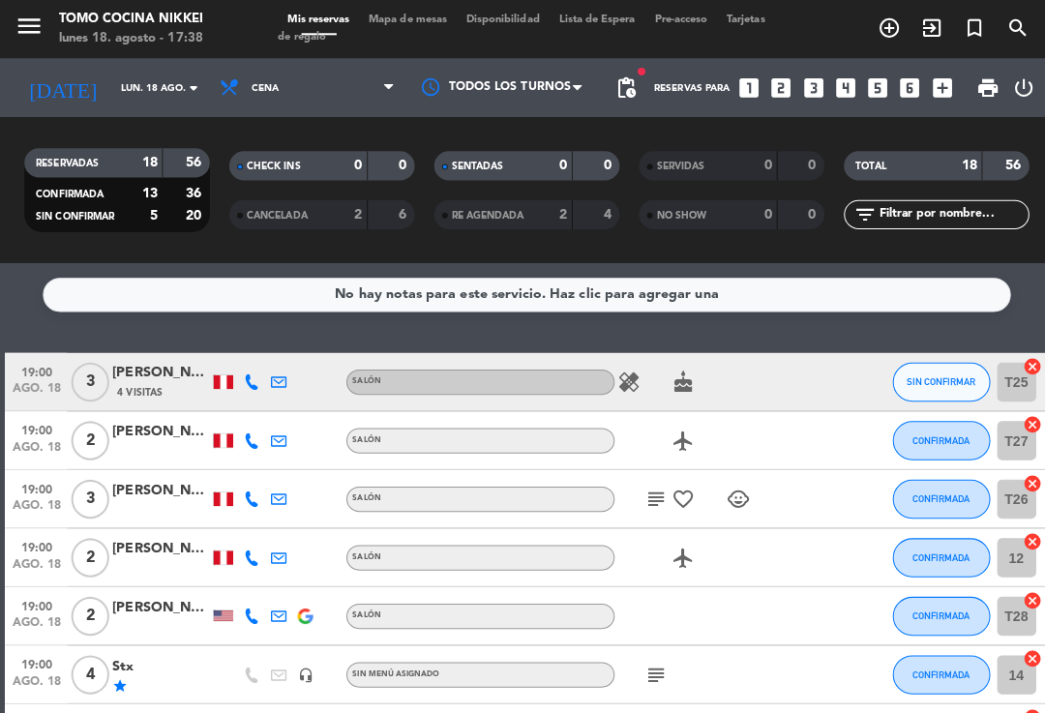
scroll to position [0, 0]
click at [142, 359] on div "[PERSON_NAME]" at bounding box center [159, 370] width 97 height 22
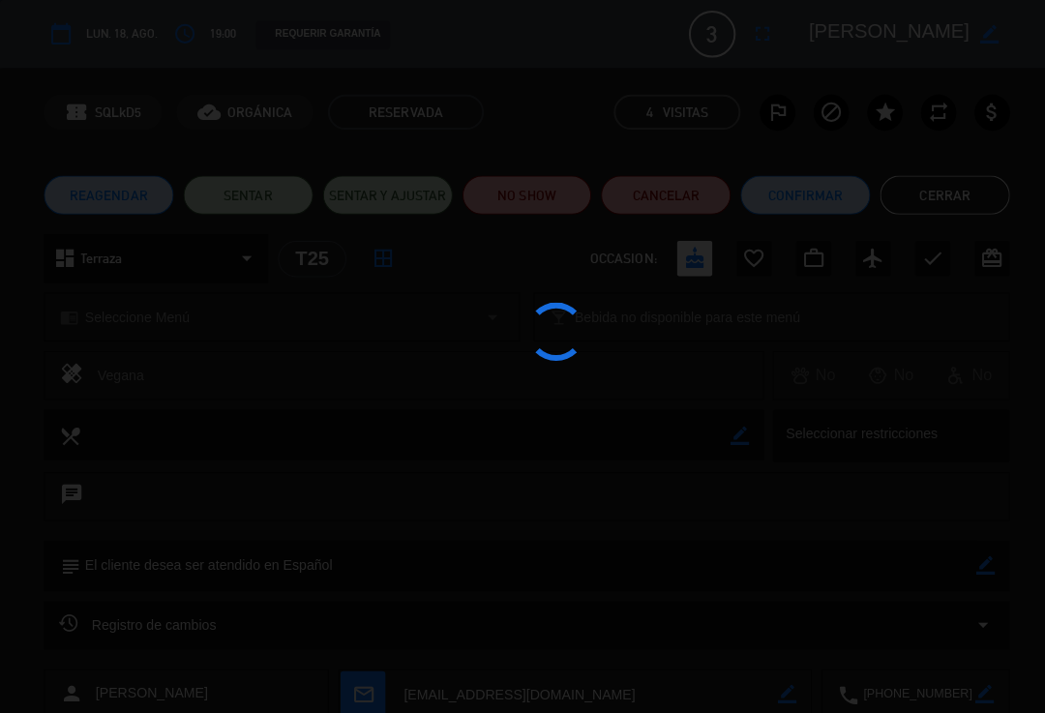
click at [726, 108] on div at bounding box center [522, 356] width 1045 height 713
click at [252, 551] on div at bounding box center [522, 356] width 1045 height 713
click at [281, 522] on div at bounding box center [522, 356] width 1045 height 713
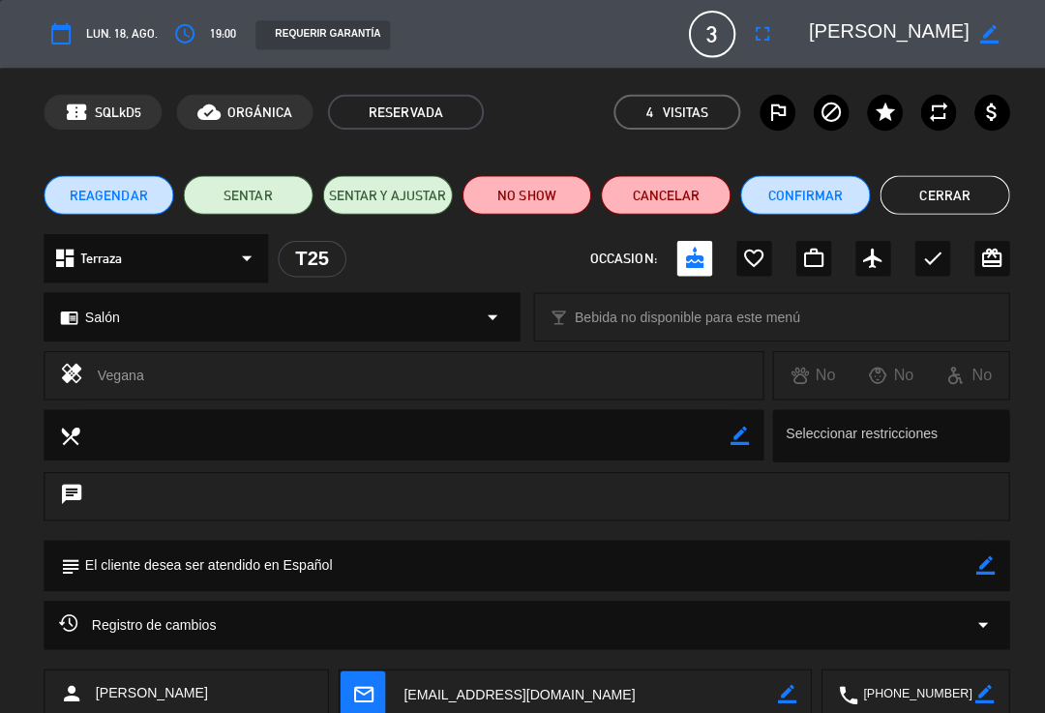
click at [965, 203] on button "Cerrar" at bounding box center [937, 193] width 129 height 39
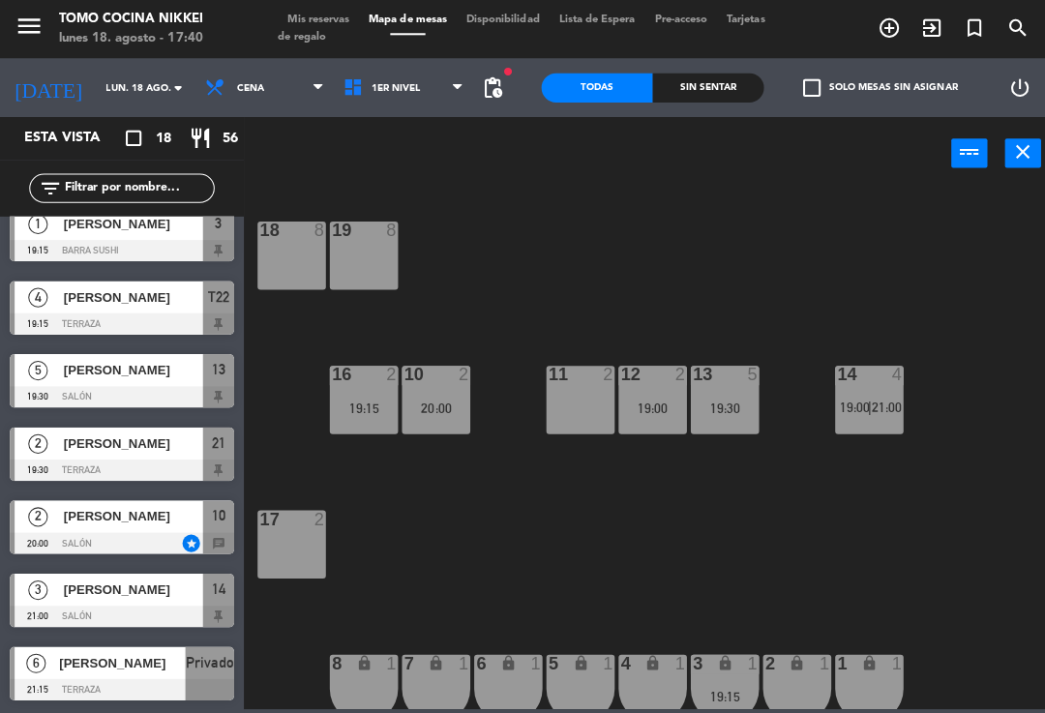
scroll to position [816, 0]
click at [685, 600] on div "18 8 19 8 16 2 19:15 10 2 20:00 11 2 12 2 19:00 13 5 19:30 14 4 19:00 | 21:00 1…" at bounding box center [648, 445] width 792 height 518
click at [711, 612] on div "18 8 19 8 16 2 19:15 10 2 20:00 11 2 12 2 19:00 13 5 19:30 14 4 19:00 | 21:00 1…" at bounding box center [648, 445] width 792 height 518
click at [812, 539] on div "18 8 19 8 16 2 19:15 10 2 20:00 11 2 12 2 19:00 13 5 19:30 14 4 19:00 | 21:00 1…" at bounding box center [648, 445] width 792 height 518
click at [706, 607] on div "18 8 19 8 16 2 19:15 10 2 20:00 11 2 12 2 19:00 13 5 19:30 14 4 19:00 | 21:00 1…" at bounding box center [648, 445] width 792 height 518
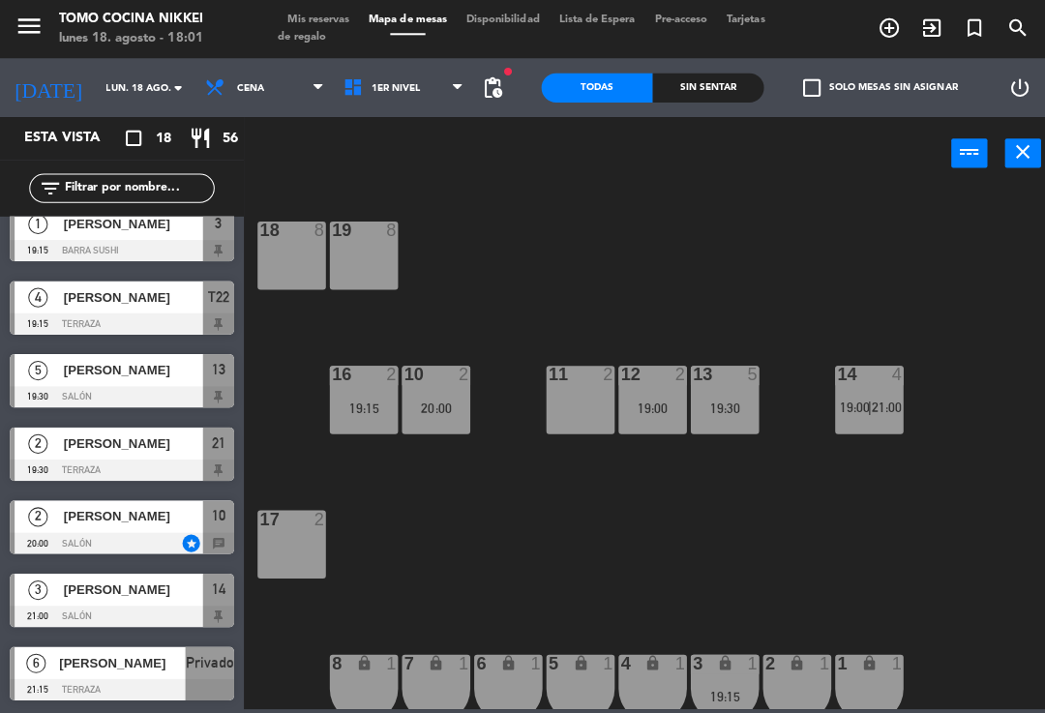
click at [651, 406] on div "19:00" at bounding box center [647, 405] width 68 height 14
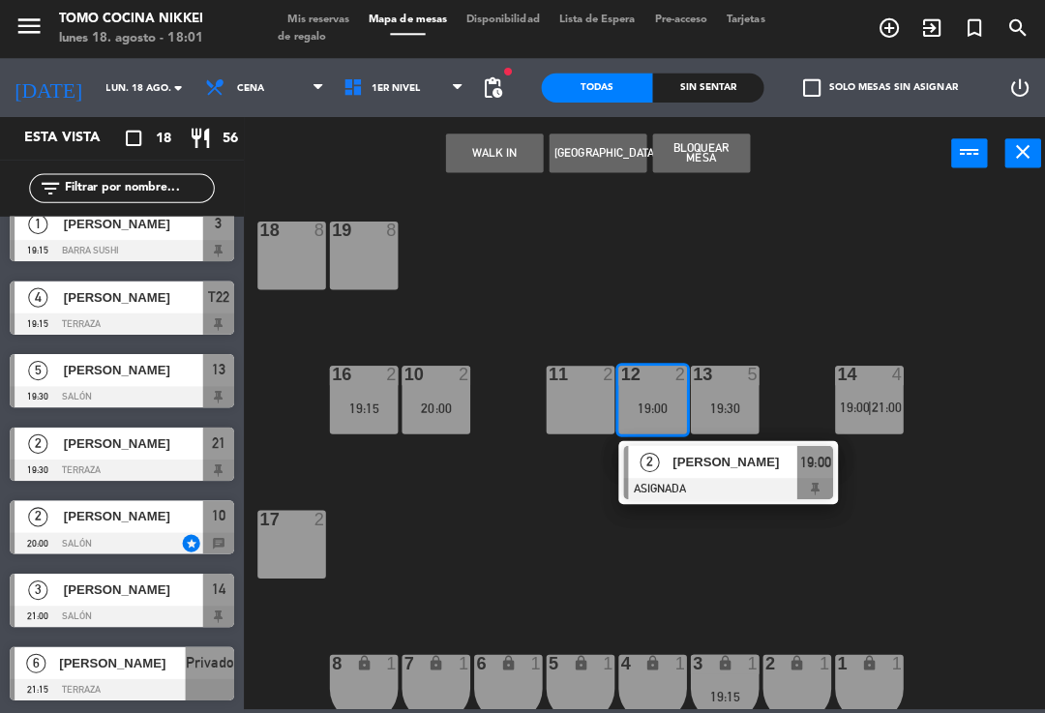
click at [714, 463] on span "[PERSON_NAME]" at bounding box center [729, 458] width 124 height 20
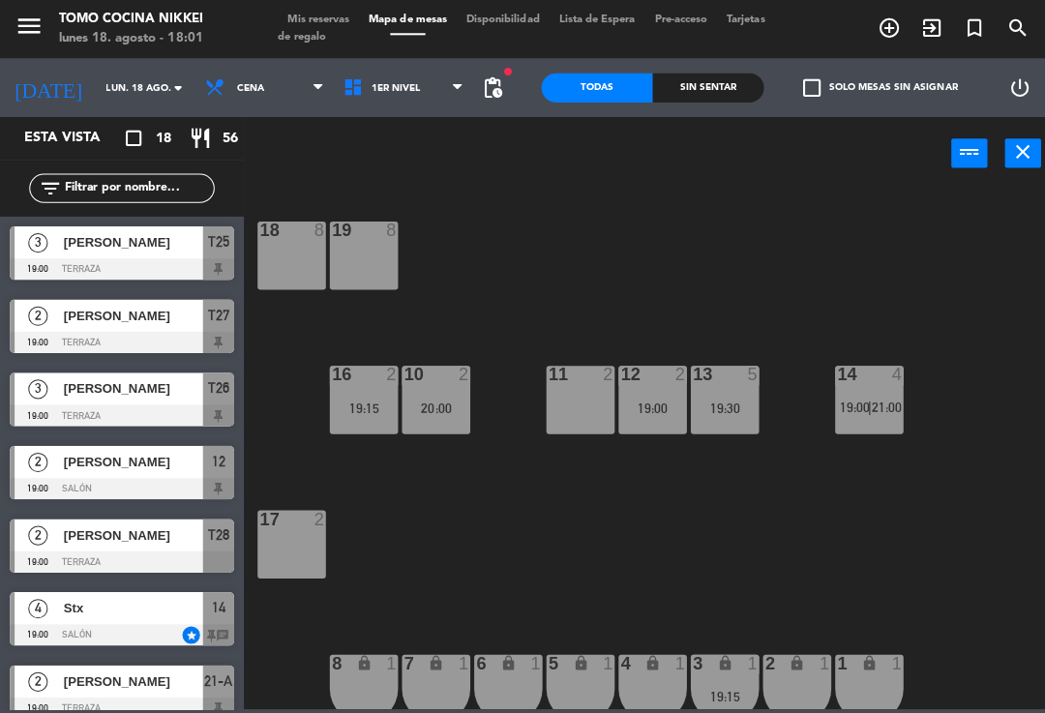
click at [442, 406] on div "20:00" at bounding box center [433, 405] width 68 height 14
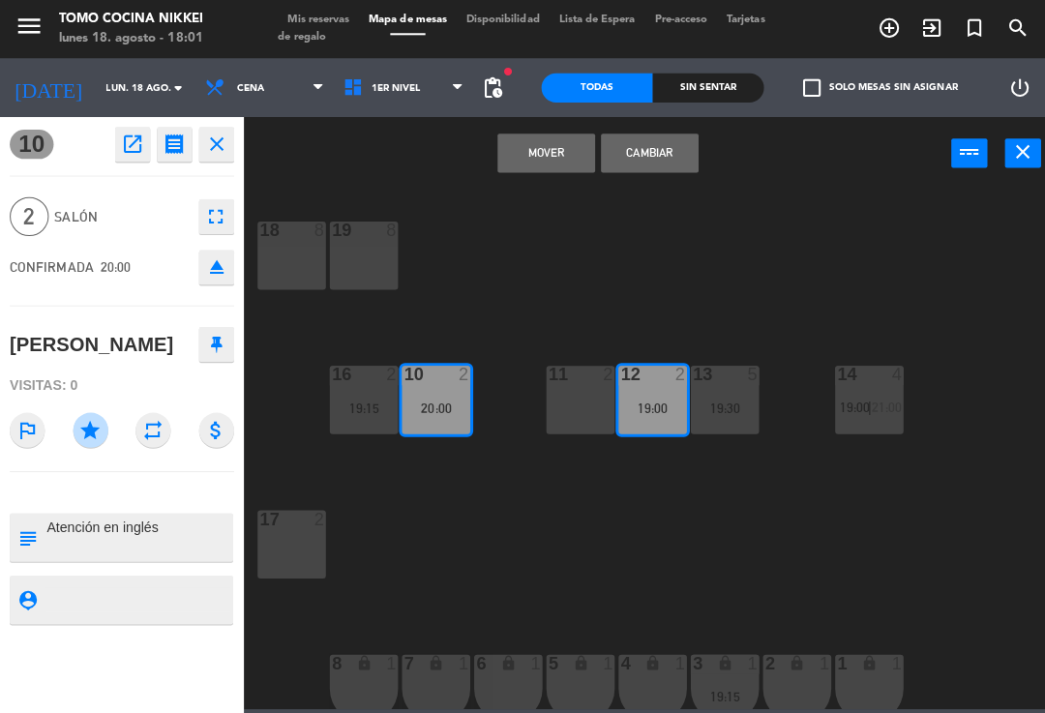
click at [641, 169] on button "Cambiar" at bounding box center [644, 152] width 97 height 39
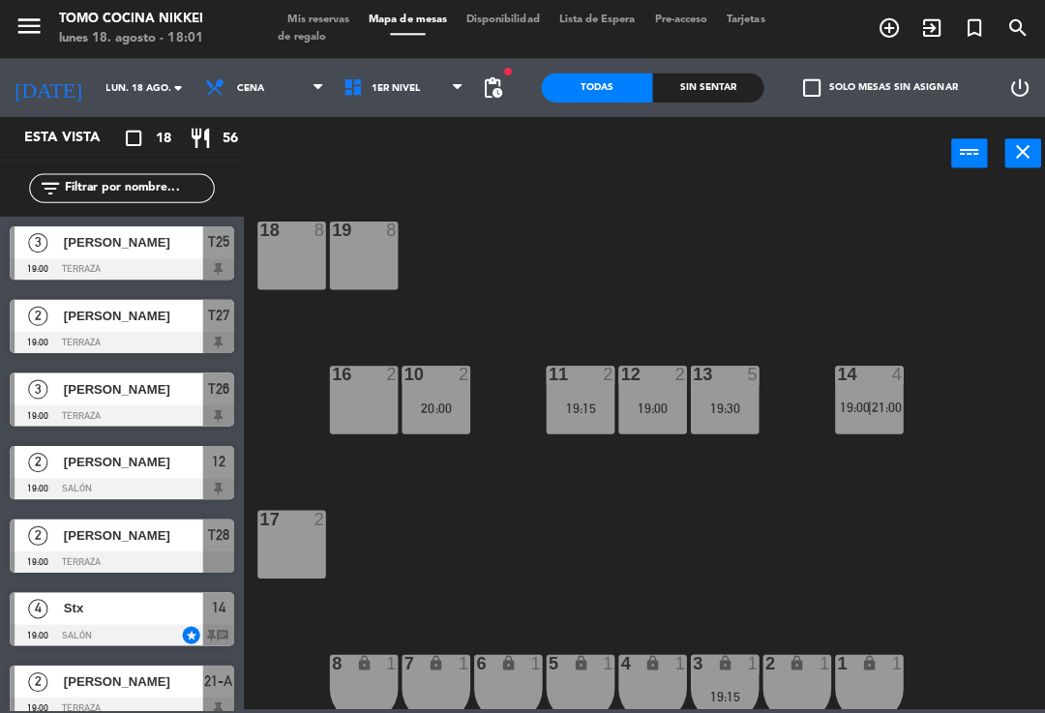
scroll to position [0, 0]
click at [609, 537] on div "18 8 19 8 16 2 19:15 10 2 19:00 11 2 12 2 20:00 13 5 19:30 14 4 19:00 | 21:00 1…" at bounding box center [648, 445] width 792 height 518
click at [610, 549] on div "18 8 19 8 16 2 10 2 19:00 11 2 19:15 12 2 20:00 13 5 19:30 14 4 19:00 | 21:00 1…" at bounding box center [648, 445] width 792 height 518
click at [641, 413] on div "12 2 20:00" at bounding box center [647, 397] width 68 height 68
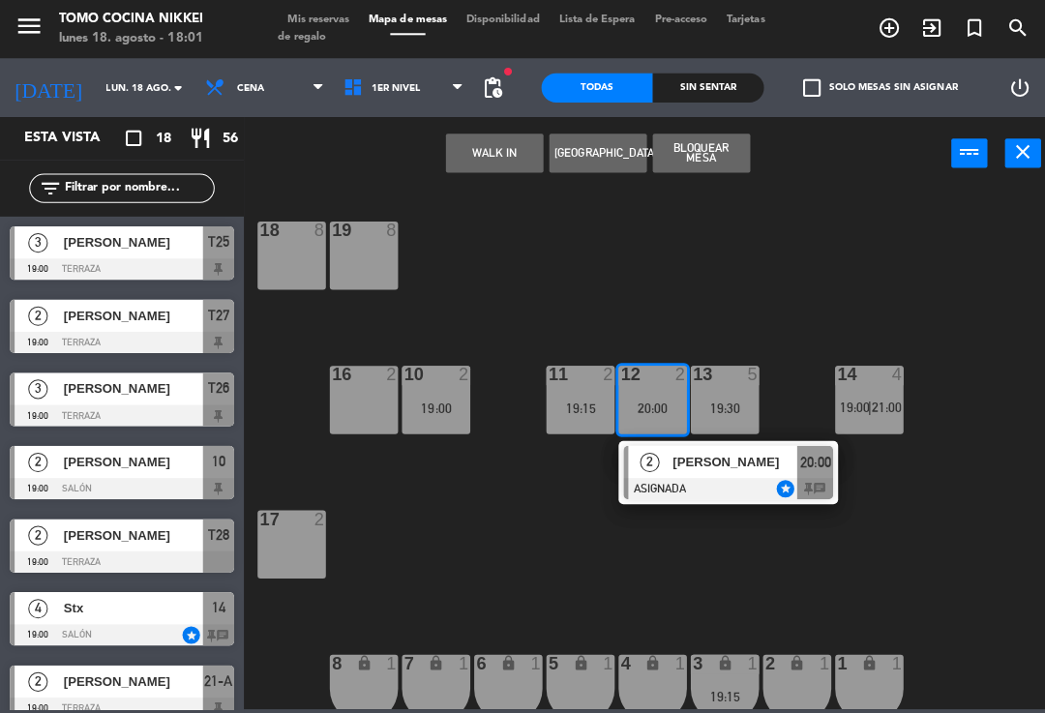
click at [711, 463] on span "[PERSON_NAME]" at bounding box center [729, 458] width 124 height 20
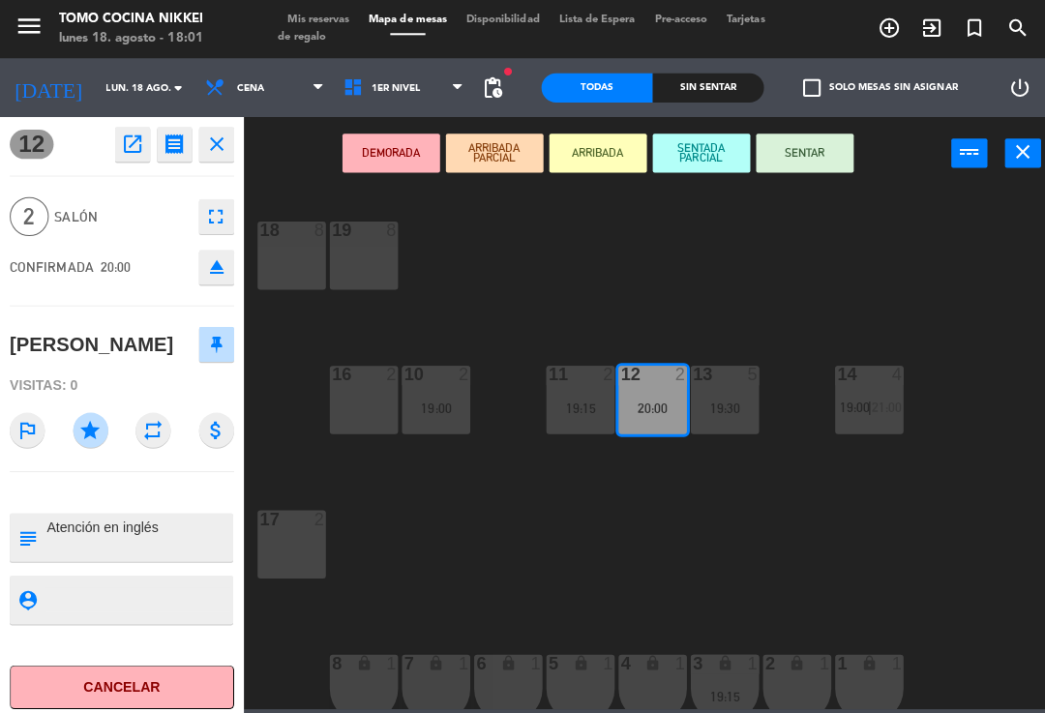
click at [222, 213] on icon "fullscreen" at bounding box center [214, 214] width 23 height 23
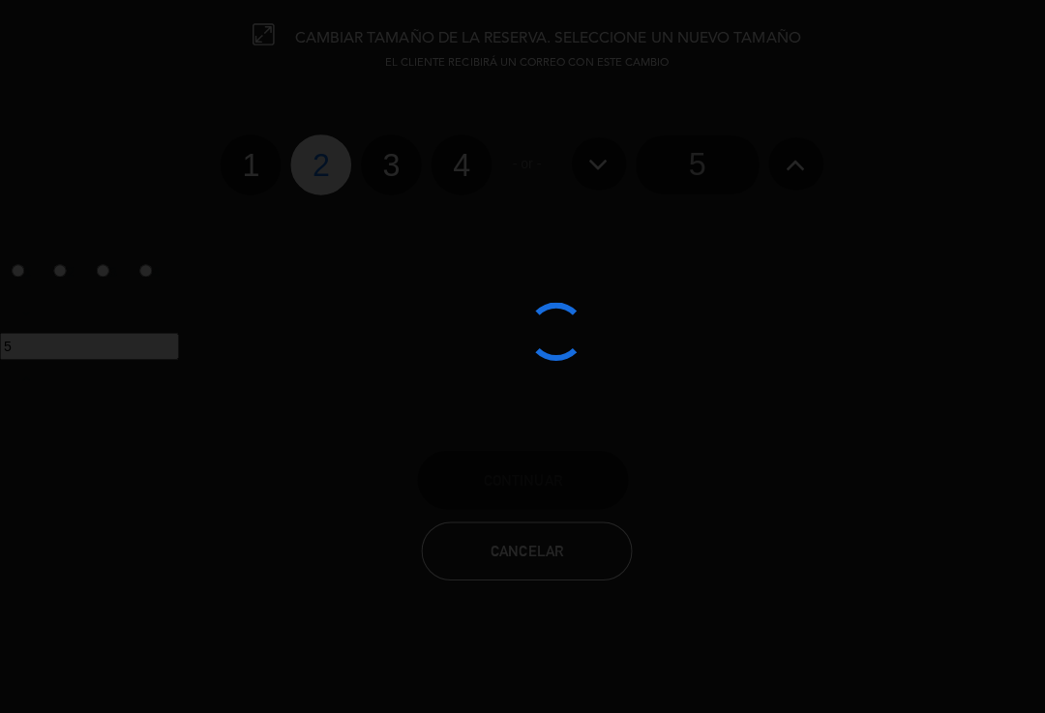
click at [547, 549] on div at bounding box center [522, 356] width 1045 height 713
